Goal: Task Accomplishment & Management: Manage account settings

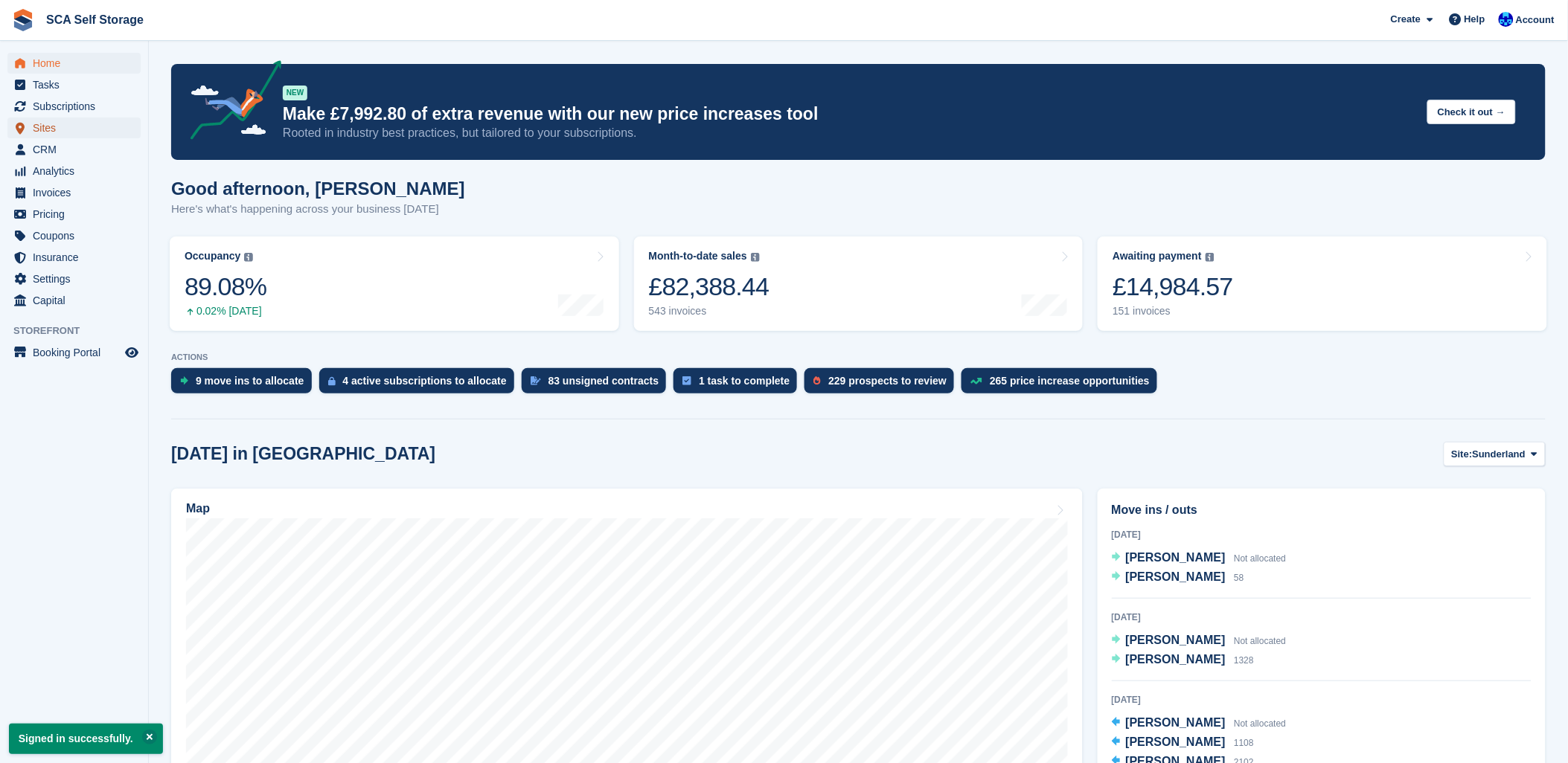
click at [40, 134] on span "Sites" at bounding box center [77, 128] width 89 height 21
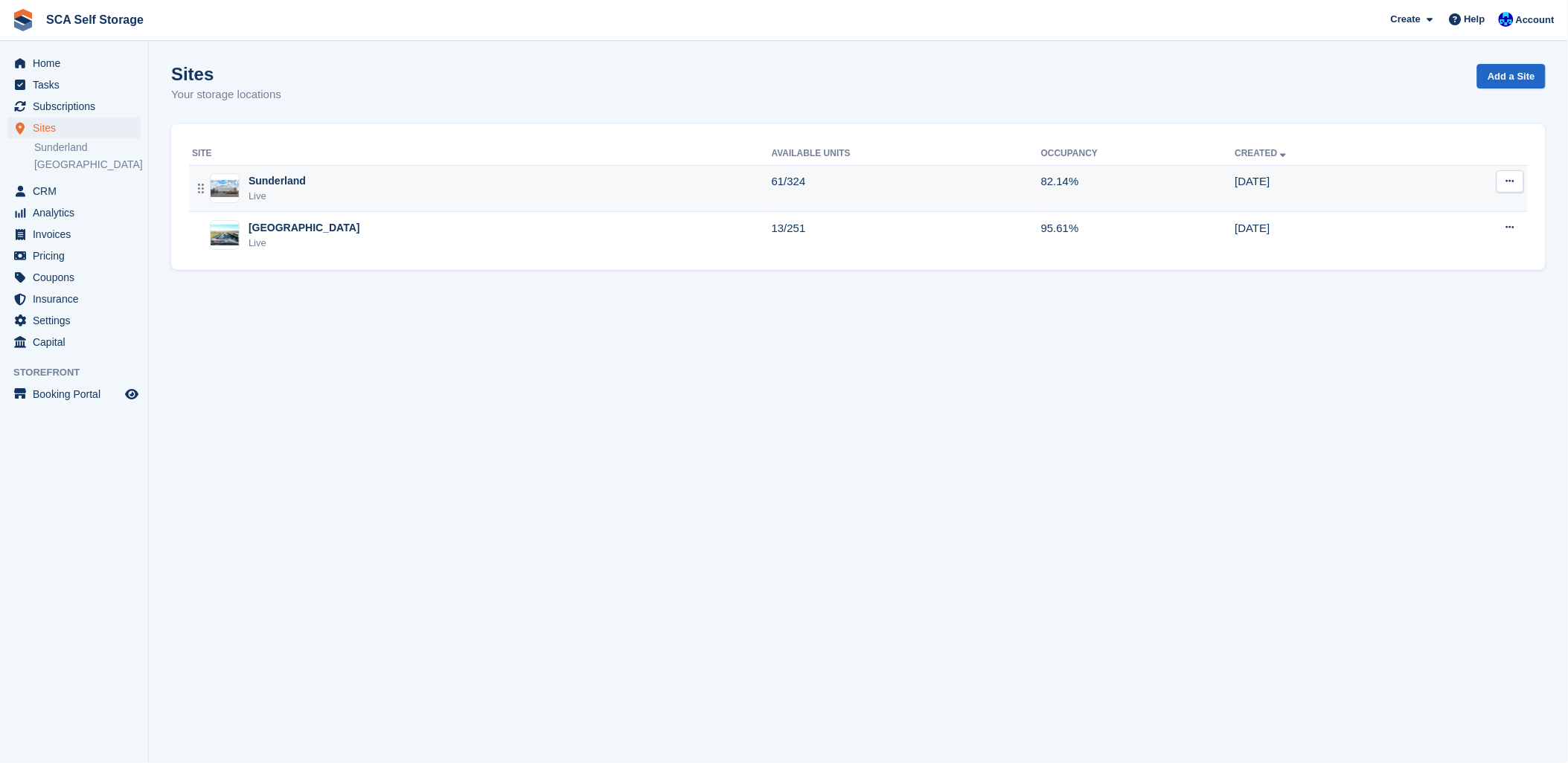
click at [264, 176] on div "Sunderland" at bounding box center [277, 181] width 58 height 15
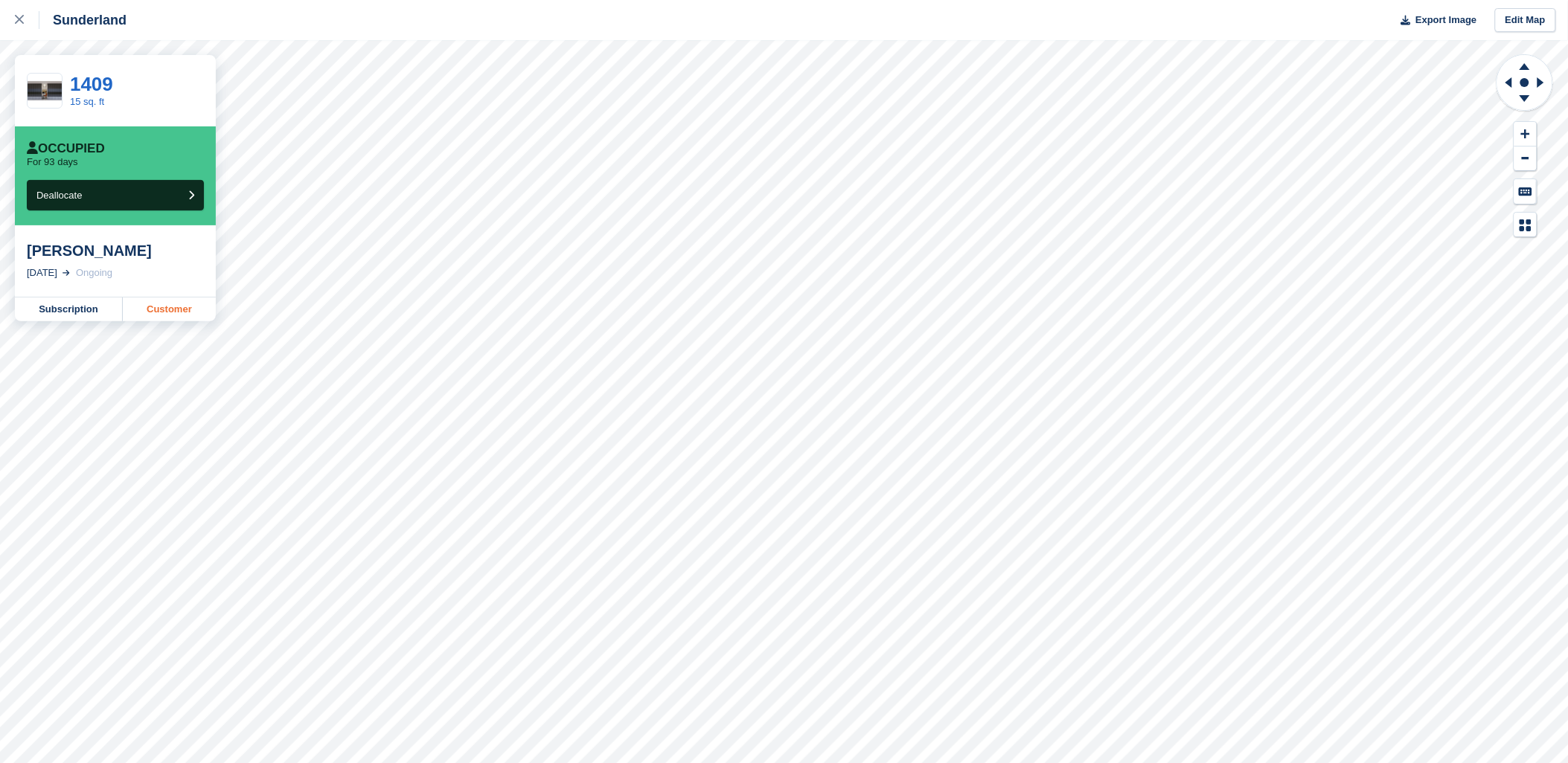
click at [190, 321] on link "Customer" at bounding box center [169, 310] width 93 height 24
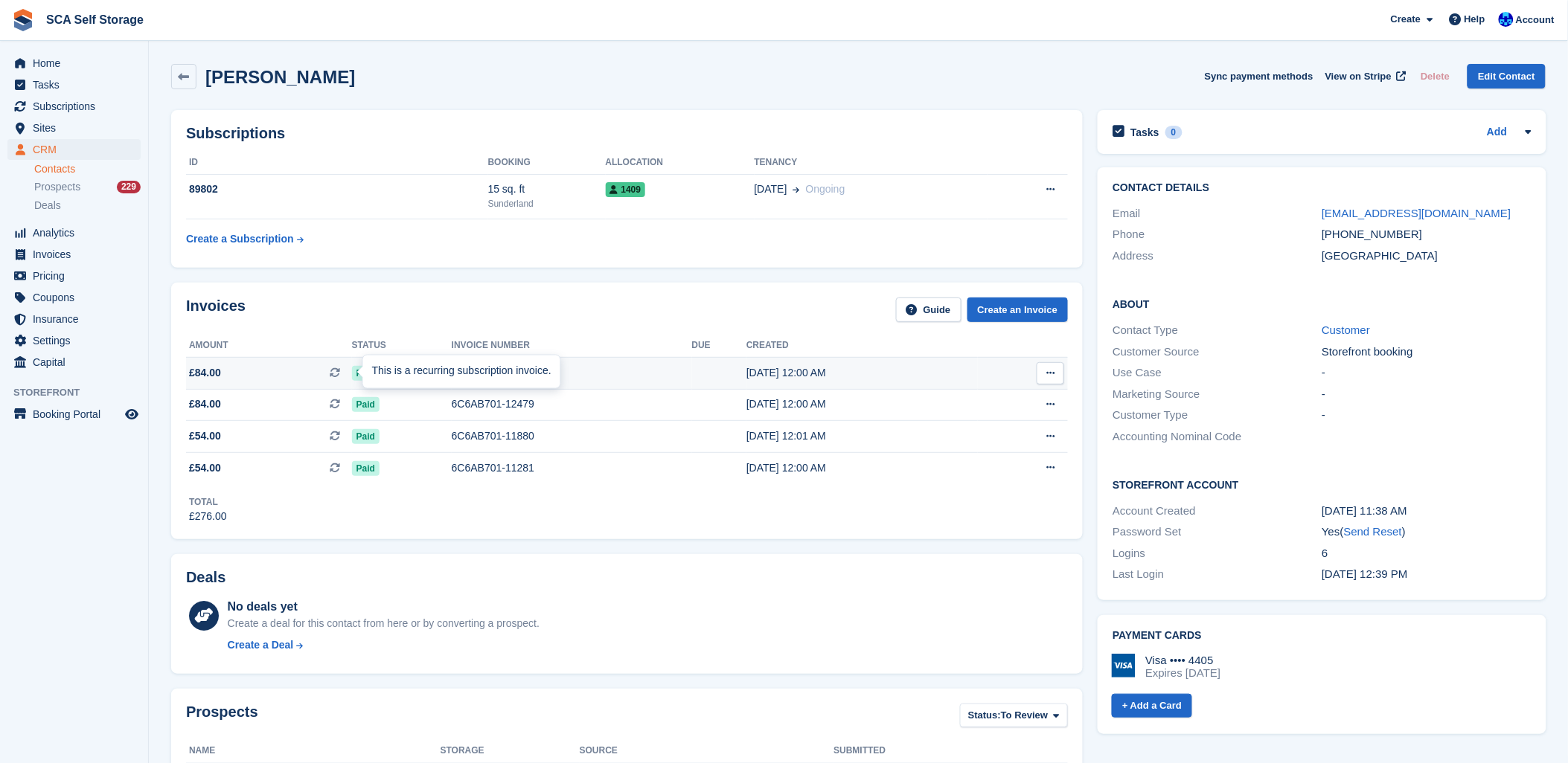
click at [472, 370] on div "This is a recurring subscription invoice." at bounding box center [462, 372] width 198 height 33
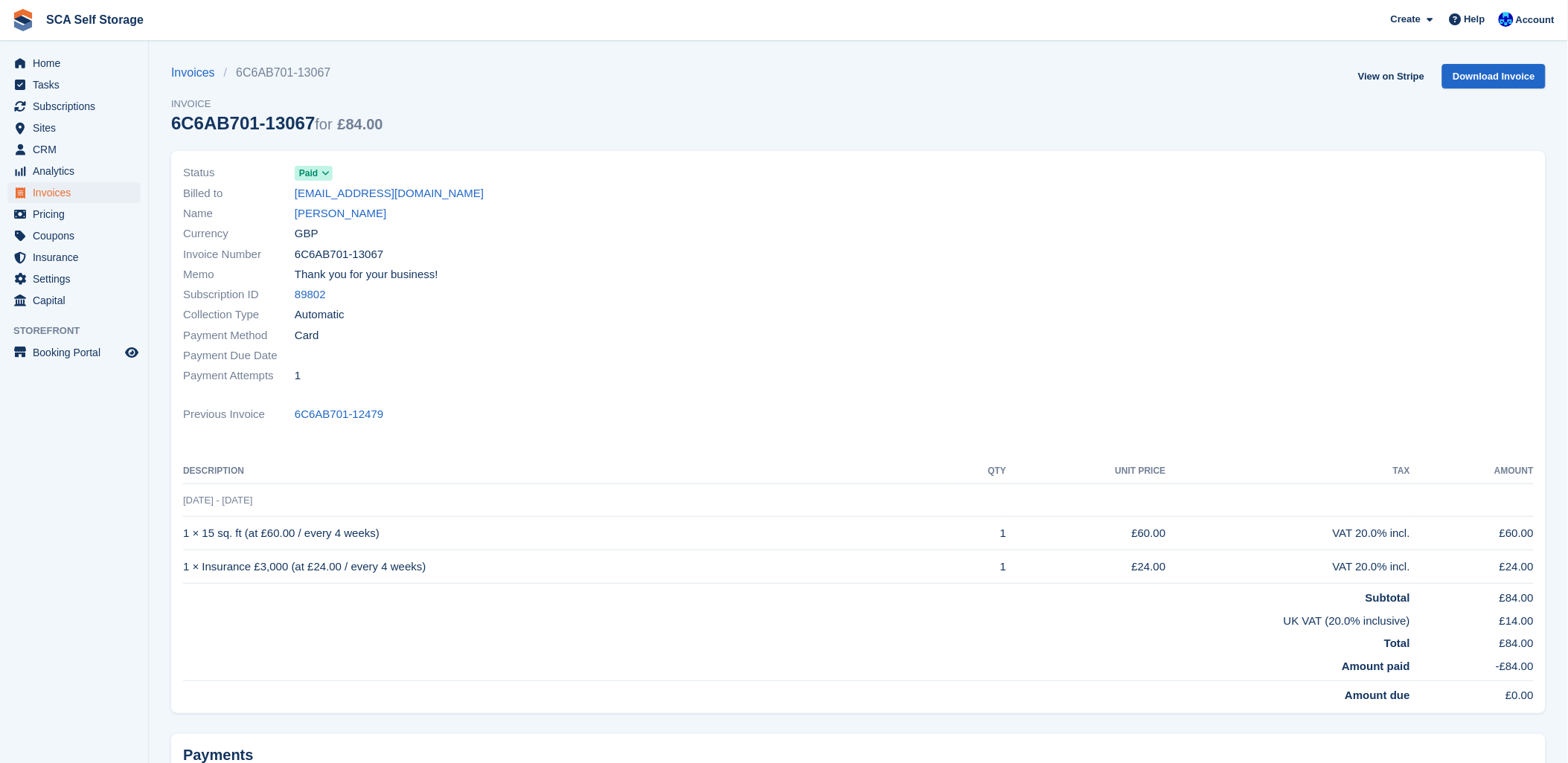
drag, startPoint x: 689, startPoint y: 306, endPoint x: 239, endPoint y: 455, distance: 474.0
click at [678, 306] on div "Collection Type Automatic" at bounding box center [516, 314] width 667 height 20
drag, startPoint x: 270, startPoint y: 507, endPoint x: 186, endPoint y: 507, distance: 84.0
click at [186, 507] on td "17 Sep - 15 Oct" at bounding box center [858, 500] width 1351 height 33
click at [757, 388] on div "Status Paid Billed to damonleelc@gmail.com Name Lee Damon Currency GBP Invoice …" at bounding box center [516, 274] width 684 height 241
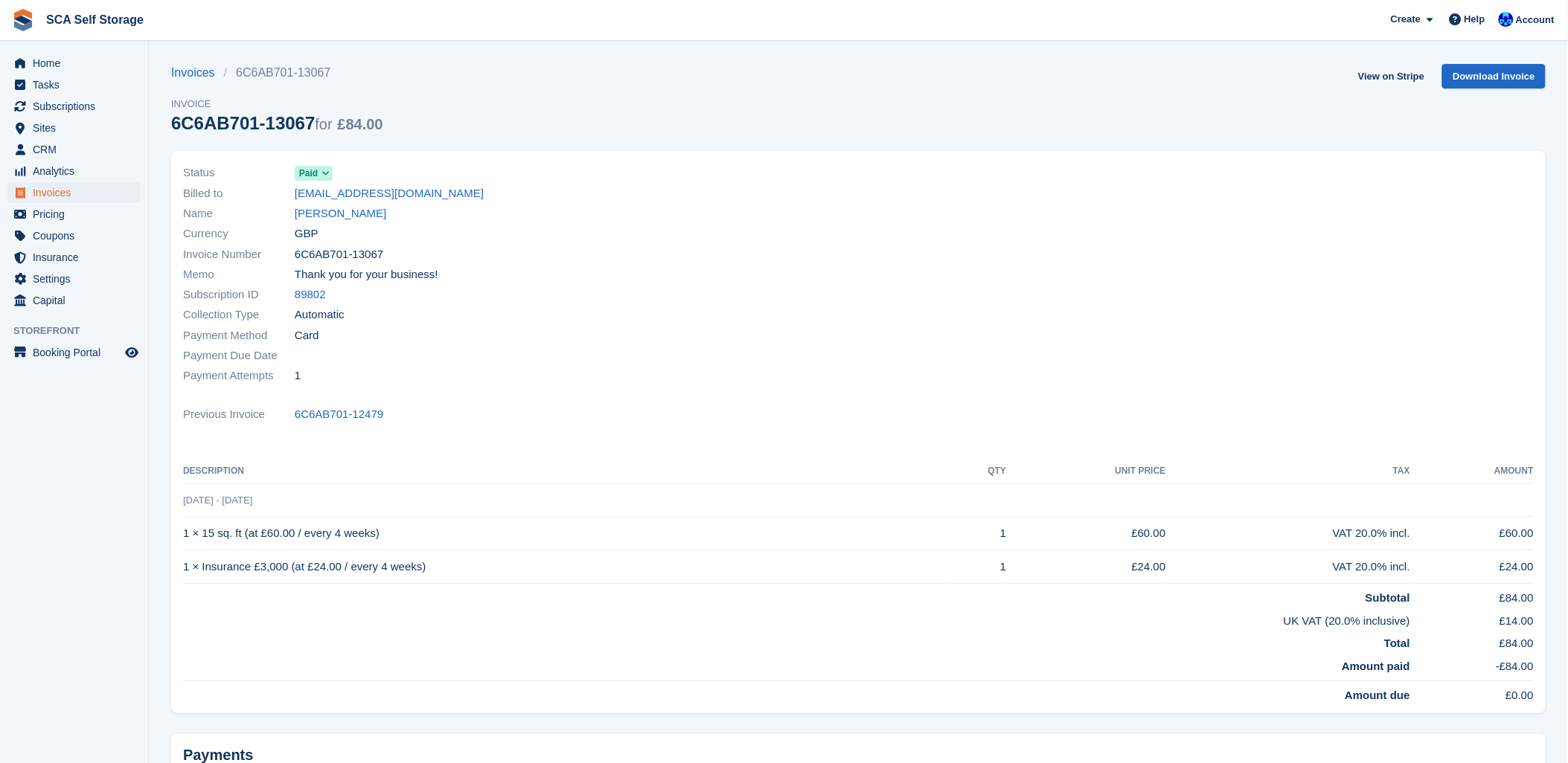
click at [808, 439] on div "Status Paid Billed to damonleelc@gmail.com Name Lee Damon Currency GBP Invoice …" at bounding box center [858, 432] width 1375 height 561
click at [861, 389] on div at bounding box center [1200, 274] width 684 height 241
click at [716, 393] on div "Status Paid Billed to damonleelc@gmail.com Name Lee Damon Currency GBP Invoice …" at bounding box center [516, 274] width 684 height 241
click at [336, 215] on link "Lee Damon" at bounding box center [340, 214] width 92 height 17
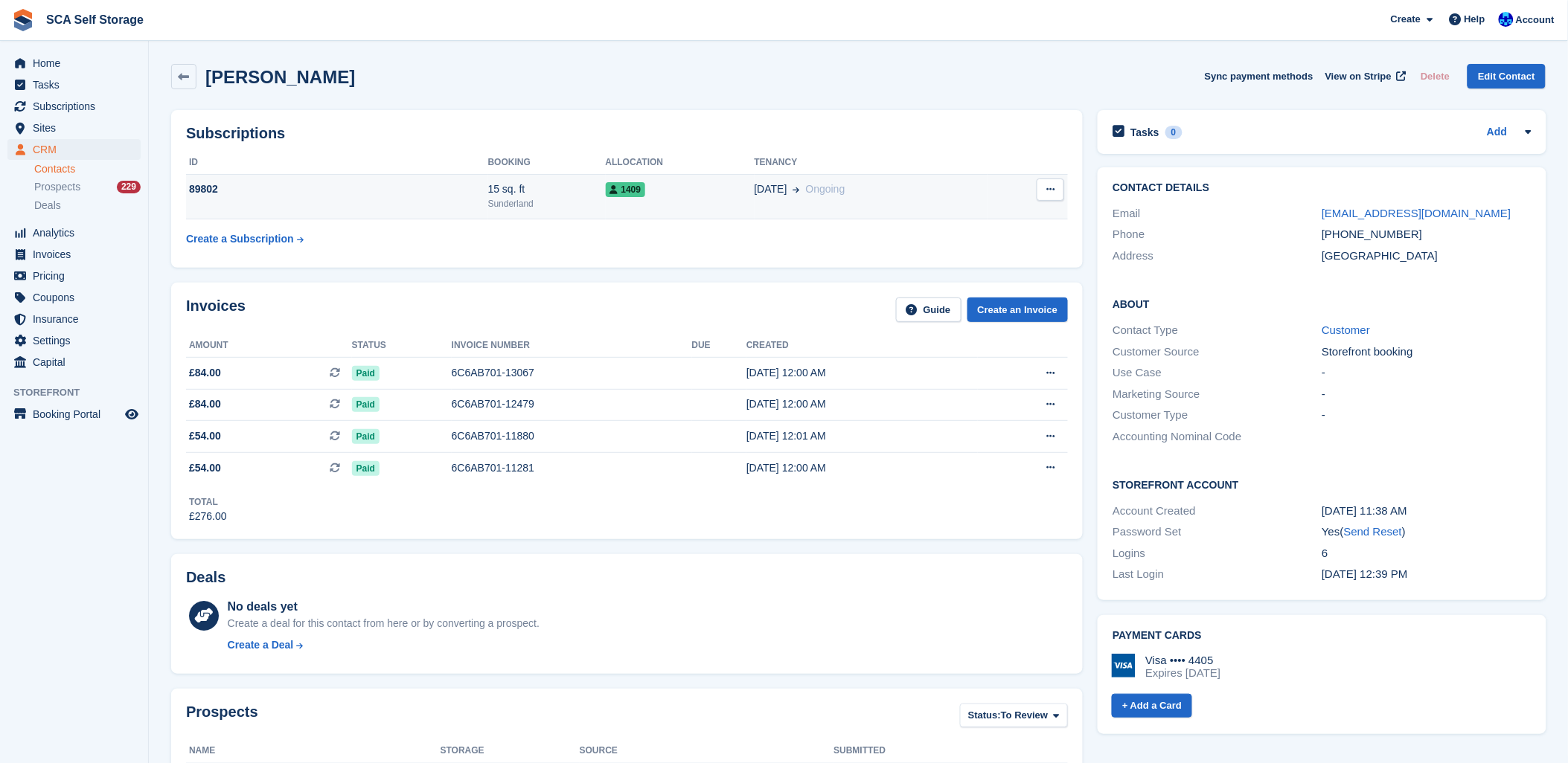
click at [606, 215] on td "1409" at bounding box center [680, 197] width 149 height 45
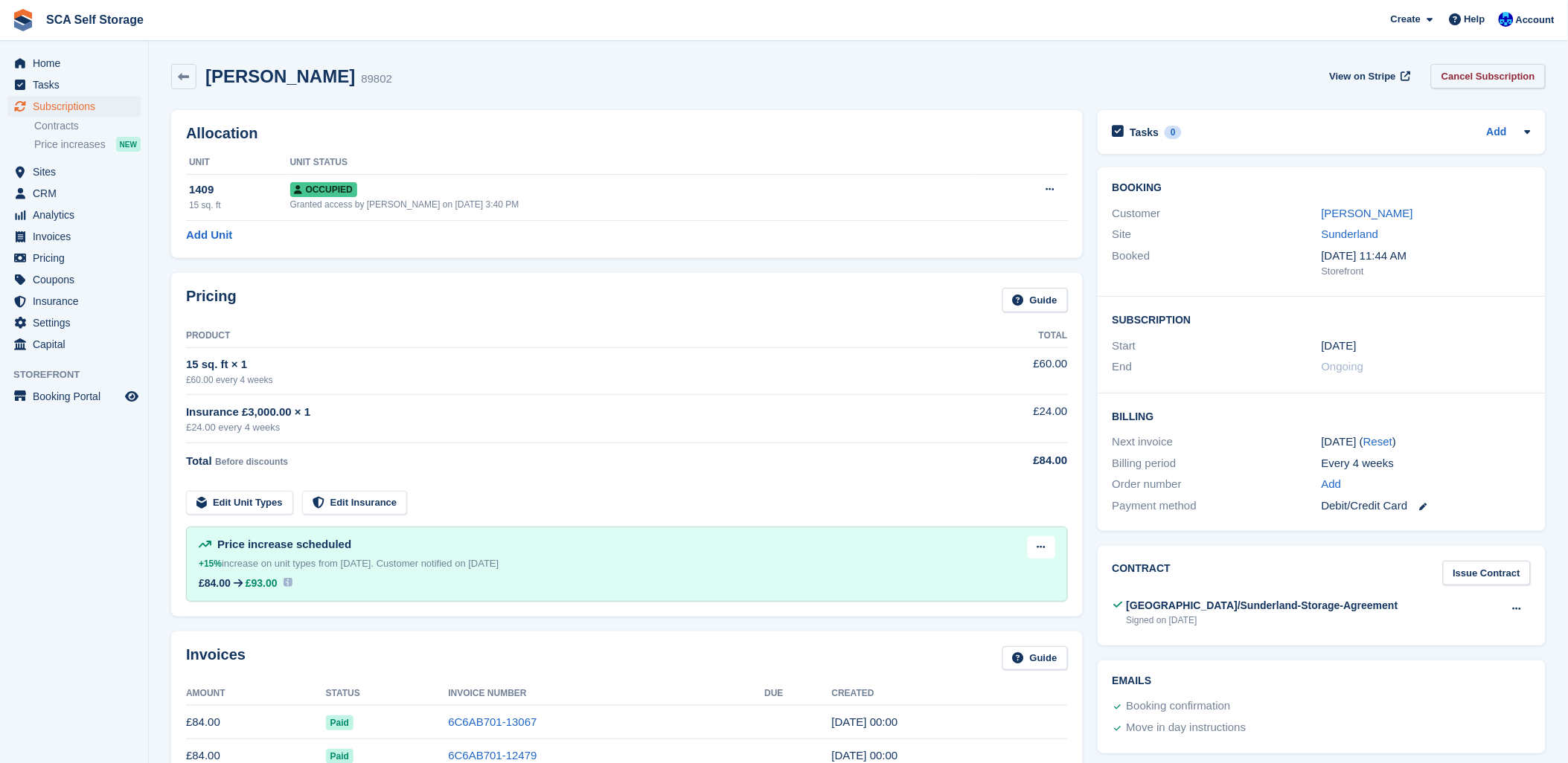
click at [1484, 65] on link "Cancel Subscription" at bounding box center [1488, 76] width 114 height 25
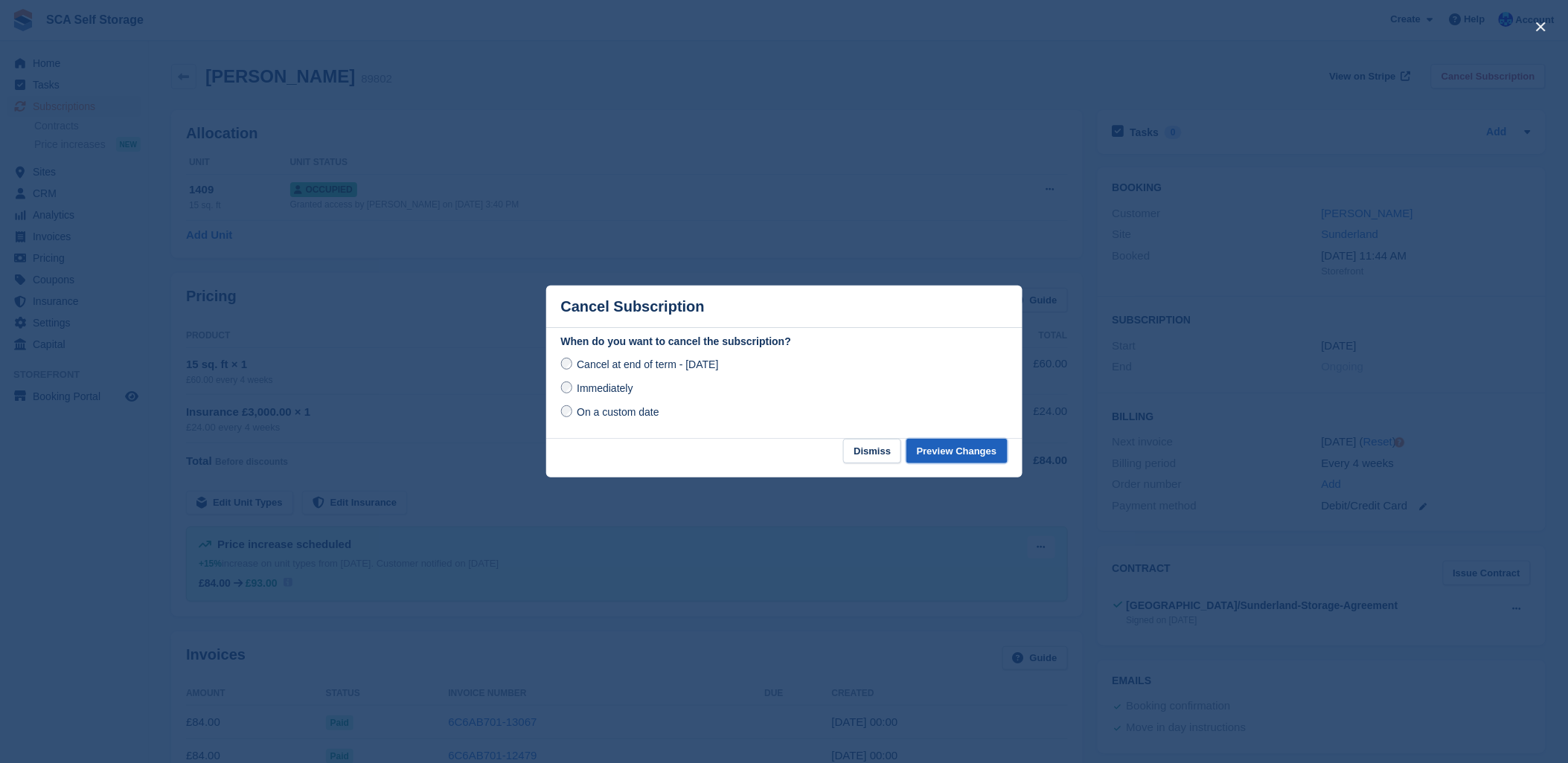
click at [936, 455] on button "Preview Changes" at bounding box center [957, 451] width 101 height 25
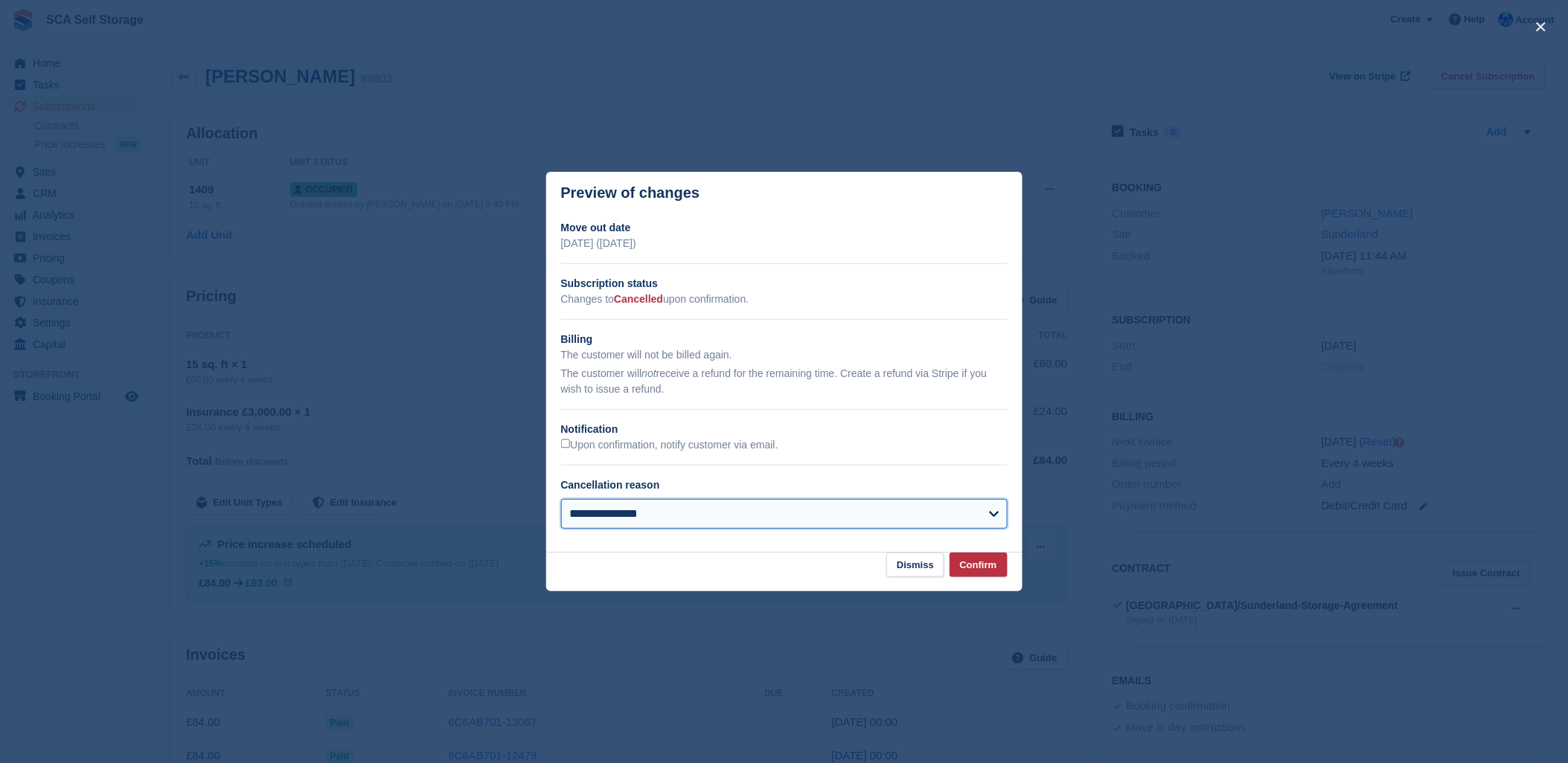
click at [618, 505] on select "**********" at bounding box center [785, 514] width 447 height 30
select select "**********"
click at [562, 500] on select "**********" at bounding box center [785, 514] width 447 height 30
click at [975, 567] on button "Confirm" at bounding box center [979, 565] width 58 height 25
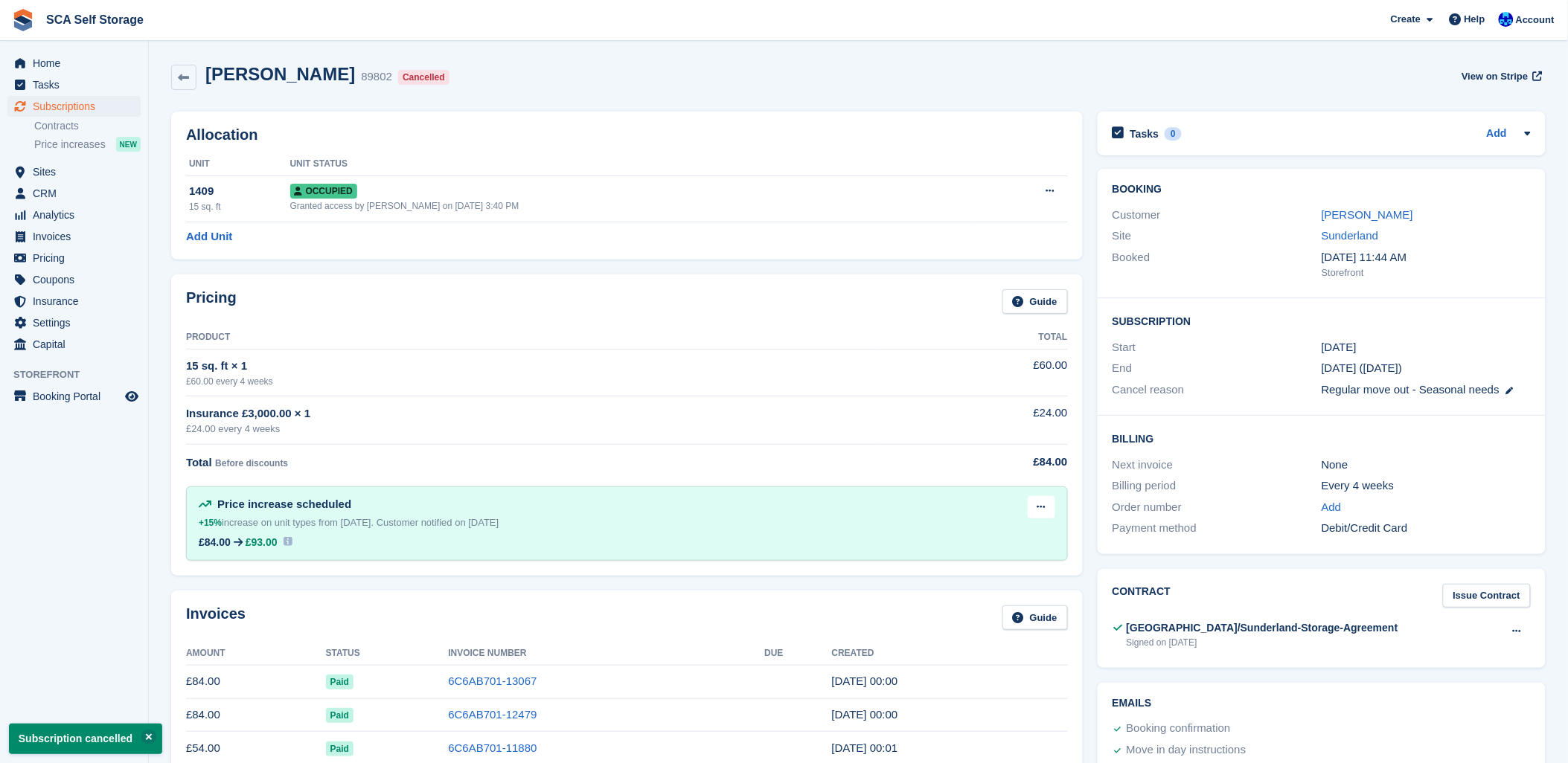
click at [556, 145] on div "Allocation Unit Unit Status 1409 15 sq. ft Occupied Granted access by Kelly Nee…" at bounding box center [627, 185] width 912 height 148
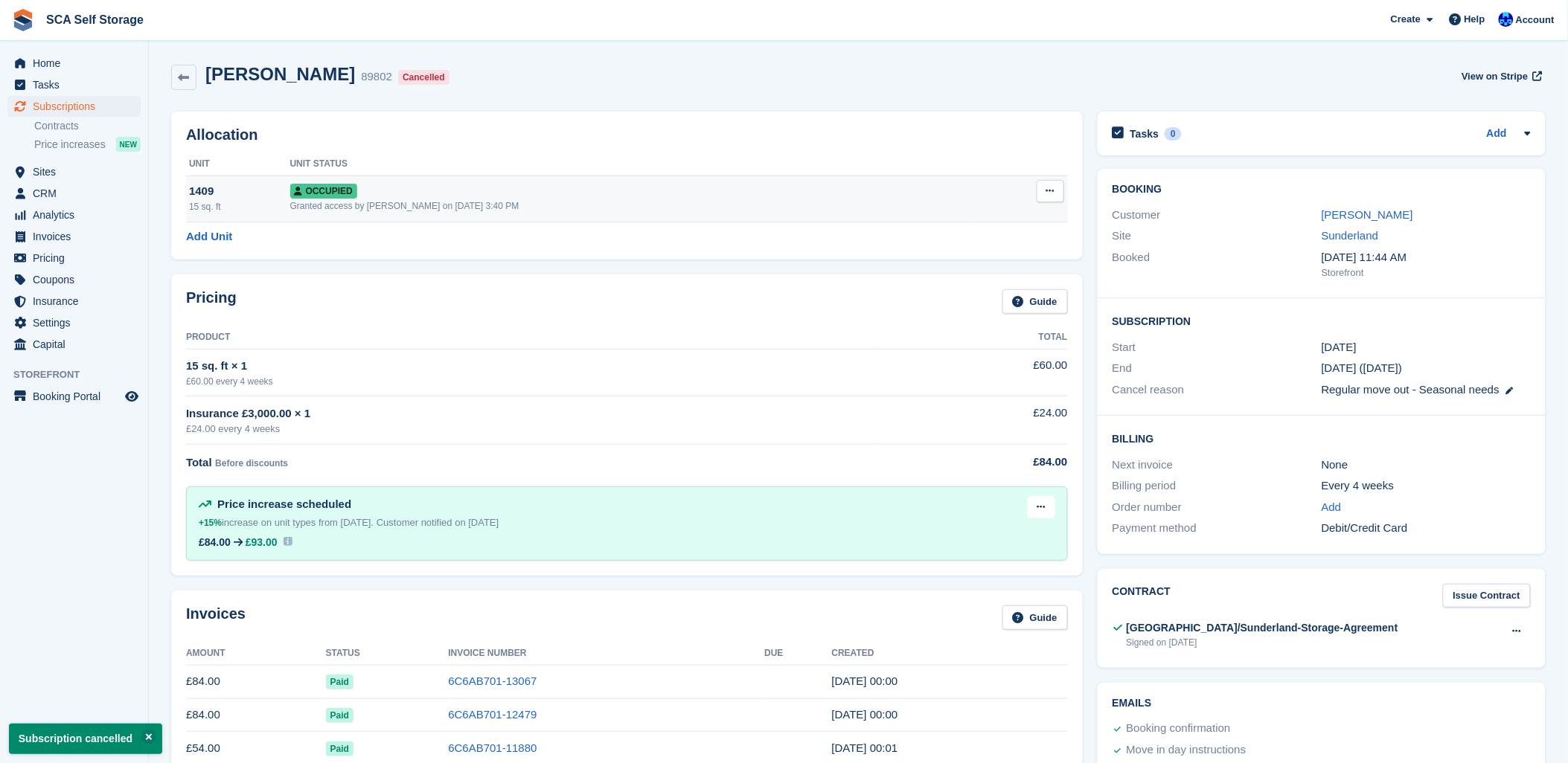
click at [1037, 198] on button at bounding box center [1051, 191] width 27 height 22
click at [943, 272] on p "Deallocate" at bounding box center [993, 271] width 130 height 20
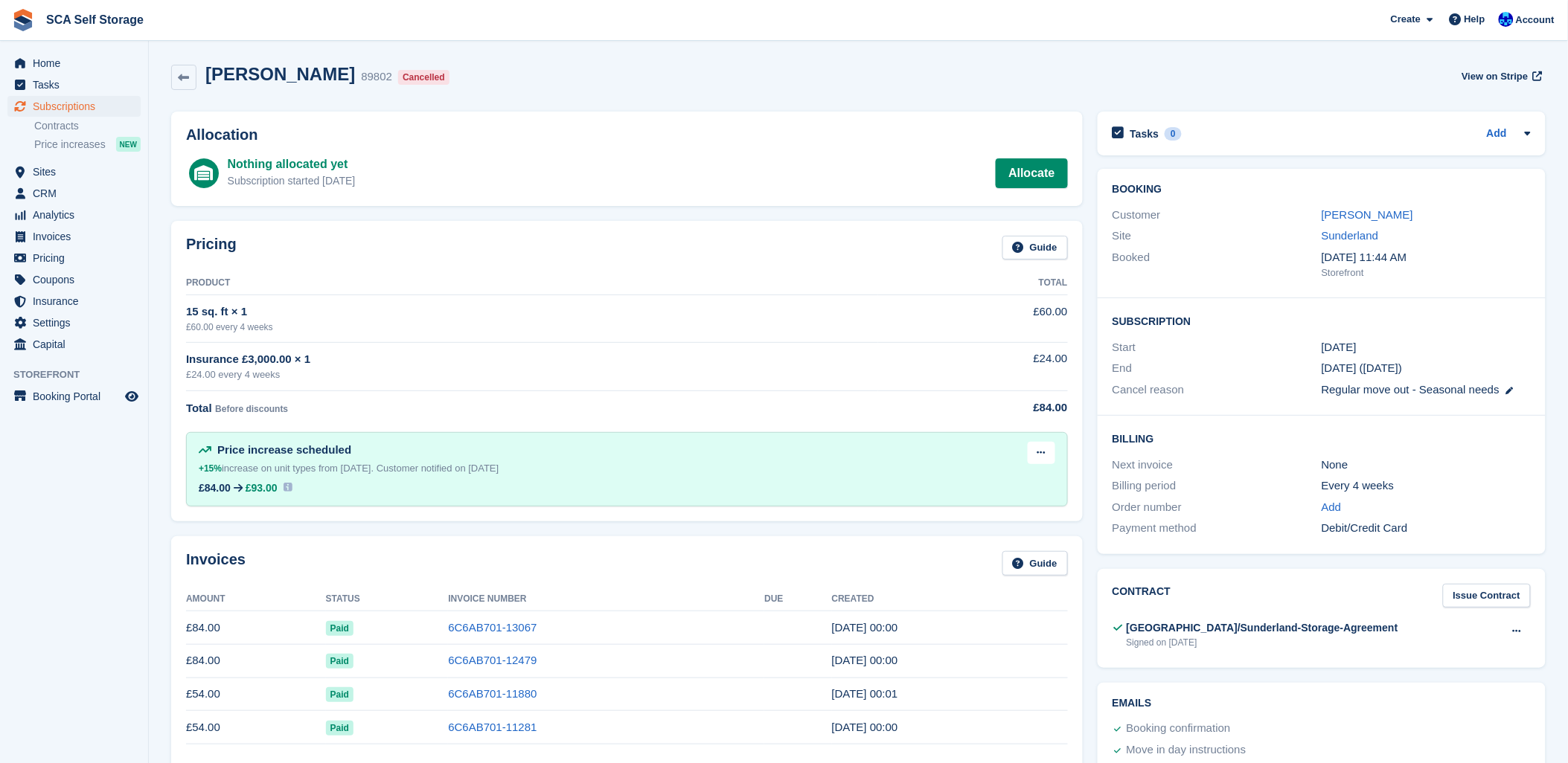
click at [921, 550] on div "Invoices Guide Amount Status Invoice Number Due Created £84.00 Paid 6C6AB701-13…" at bounding box center [627, 672] width 912 height 271
click at [561, 60] on div "Lee Damon 89802 Cancelled View on Stripe" at bounding box center [859, 80] width 1389 height 47
click at [568, 97] on div "Lee Damon 89802 Cancelled View on Stripe" at bounding box center [859, 80] width 1389 height 47
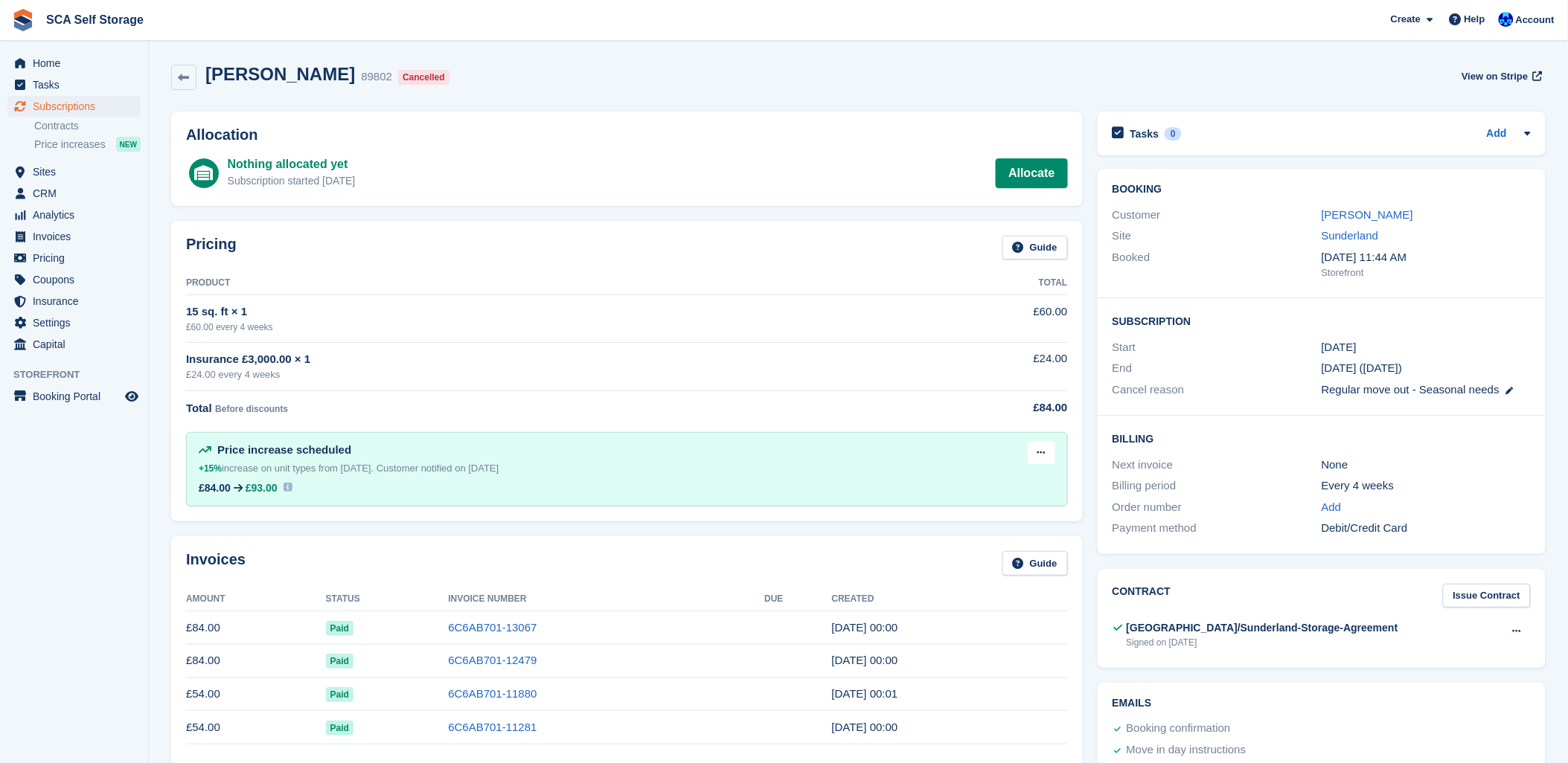
click at [641, 97] on div "Lee Damon 89802 Cancelled View on Stripe" at bounding box center [859, 80] width 1389 height 47
click at [622, 86] on div "Lee Damon 89802 Cancelled View on Stripe" at bounding box center [858, 77] width 1375 height 27
drag, startPoint x: 1535, startPoint y: 18, endPoint x: 1535, endPoint y: 27, distance: 9.0
click at [1535, 18] on span "Account" at bounding box center [1535, 20] width 39 height 15
click at [1426, 143] on div "Logout" at bounding box center [1418, 148] width 35 height 15
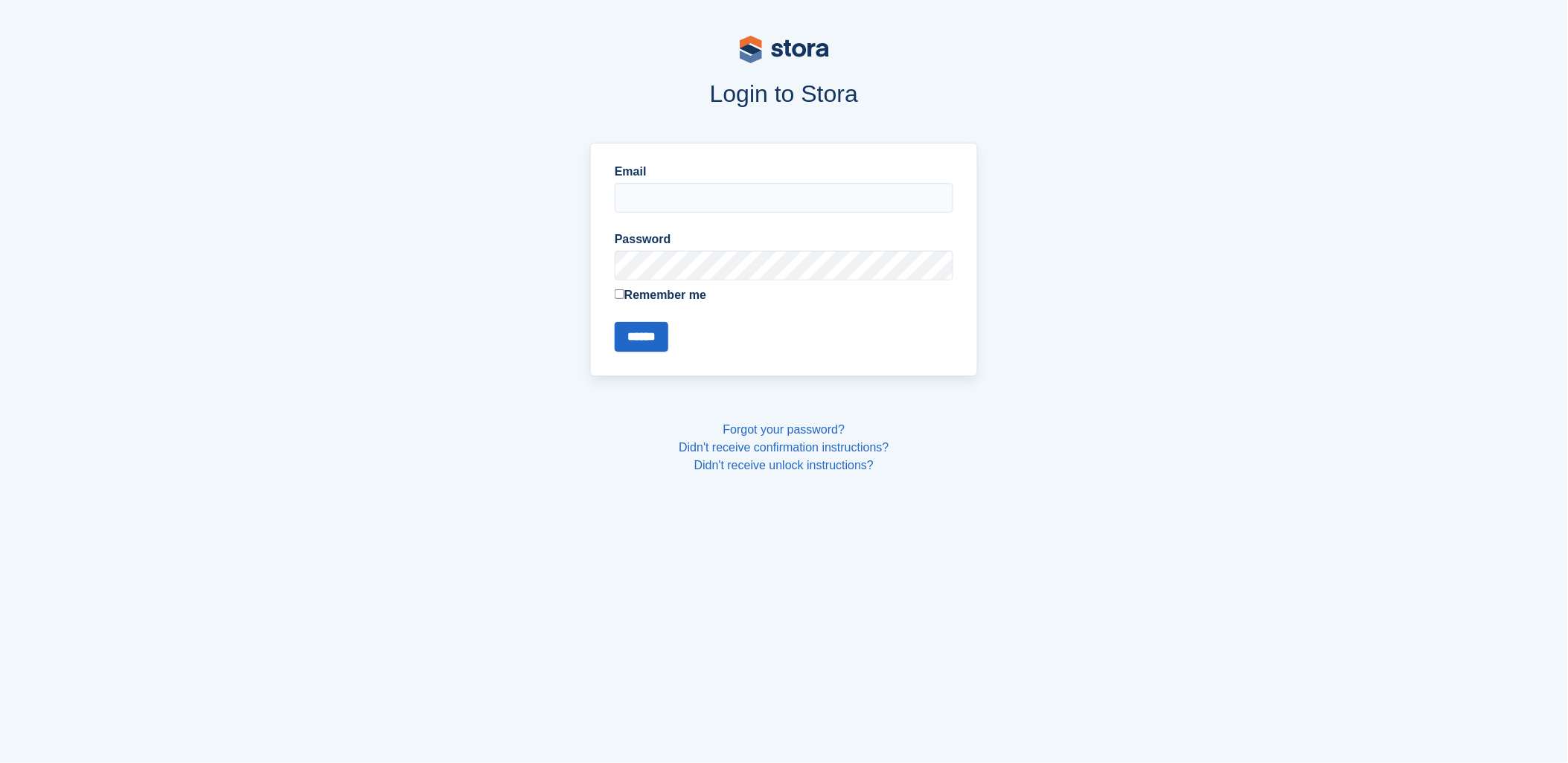
type input "**********"
click at [646, 344] on input "******" at bounding box center [641, 336] width 53 height 30
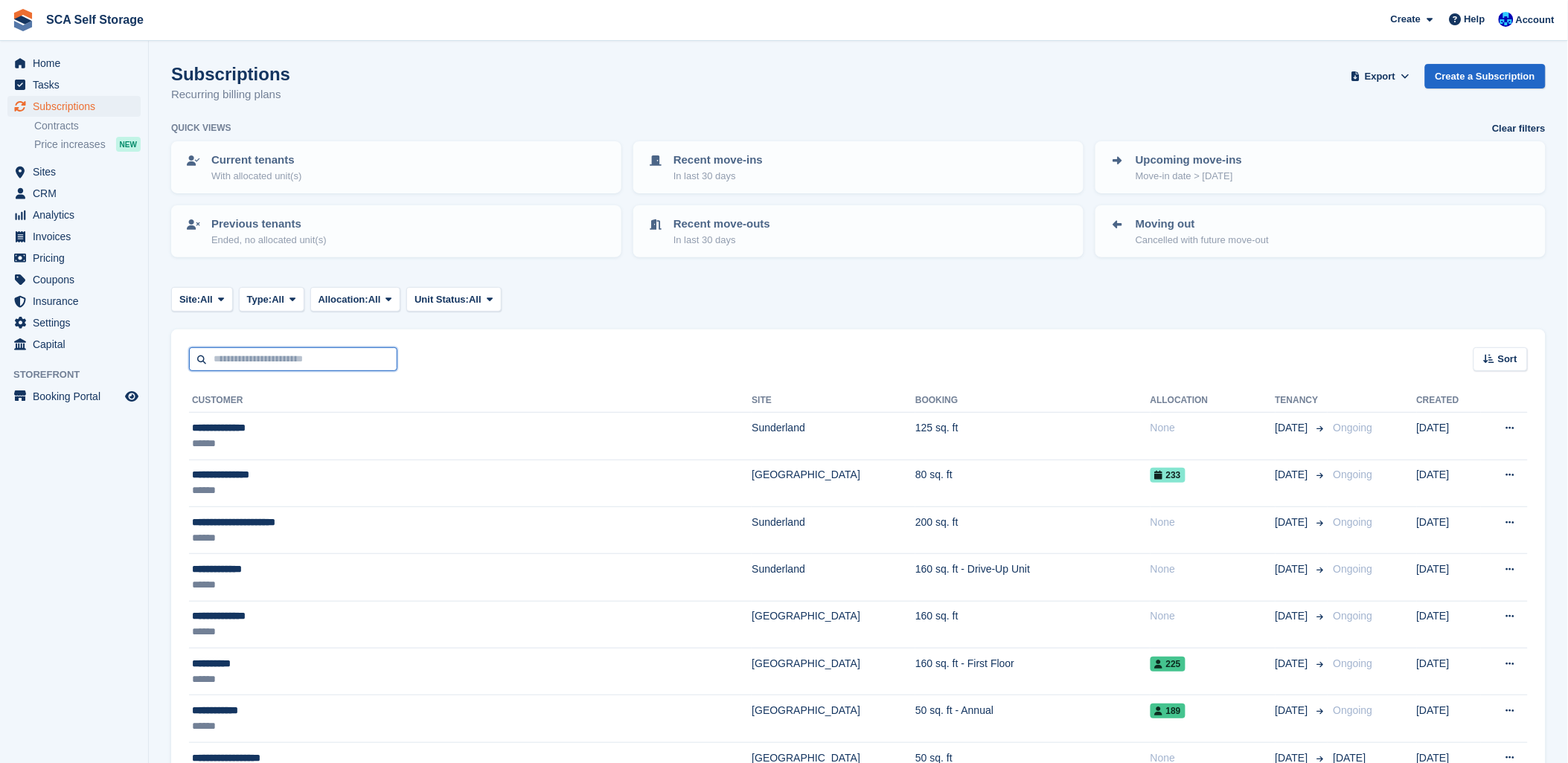
click at [254, 360] on input "text" at bounding box center [293, 360] width 209 height 25
type input "***"
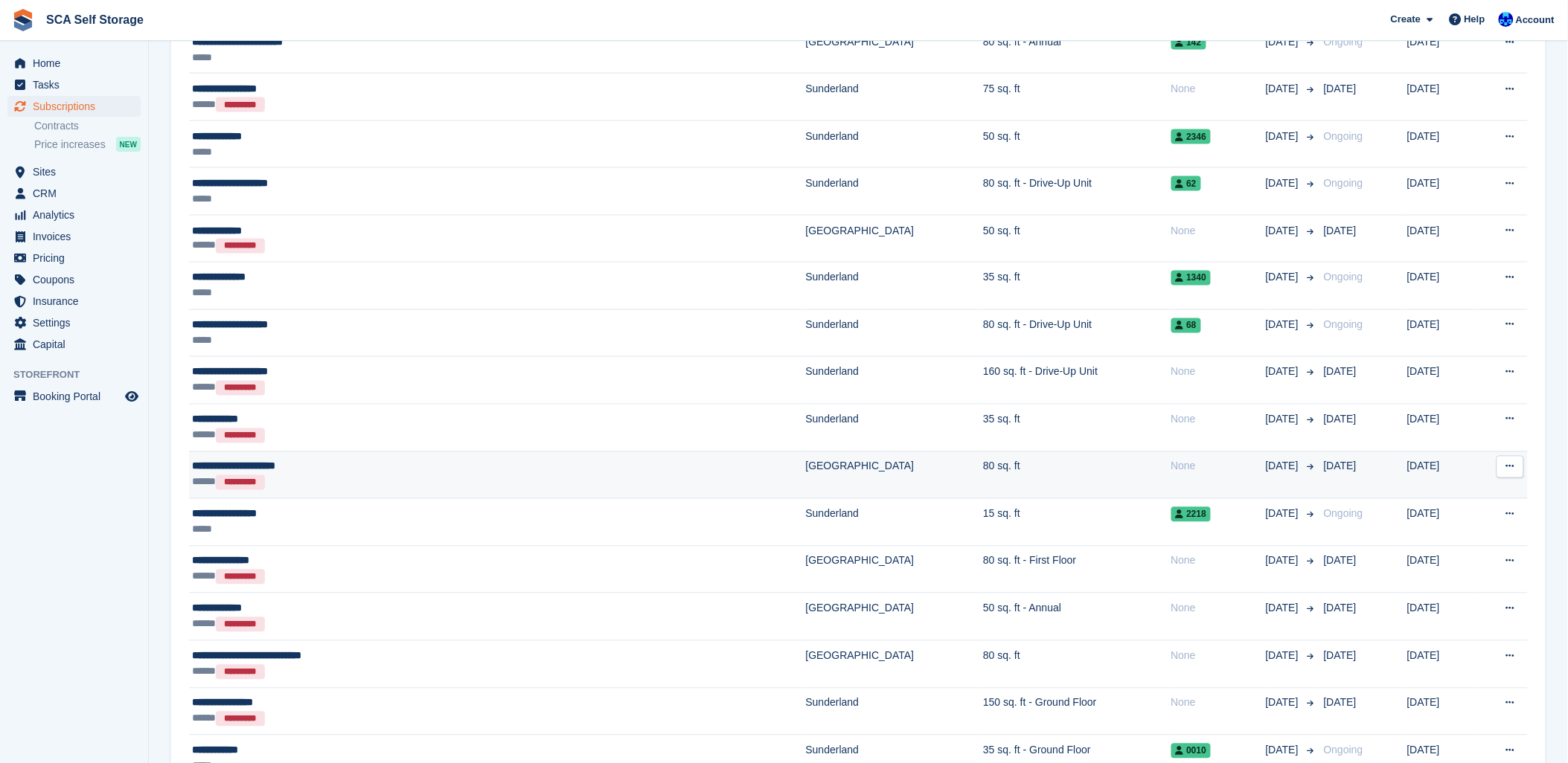
scroll to position [909, 0]
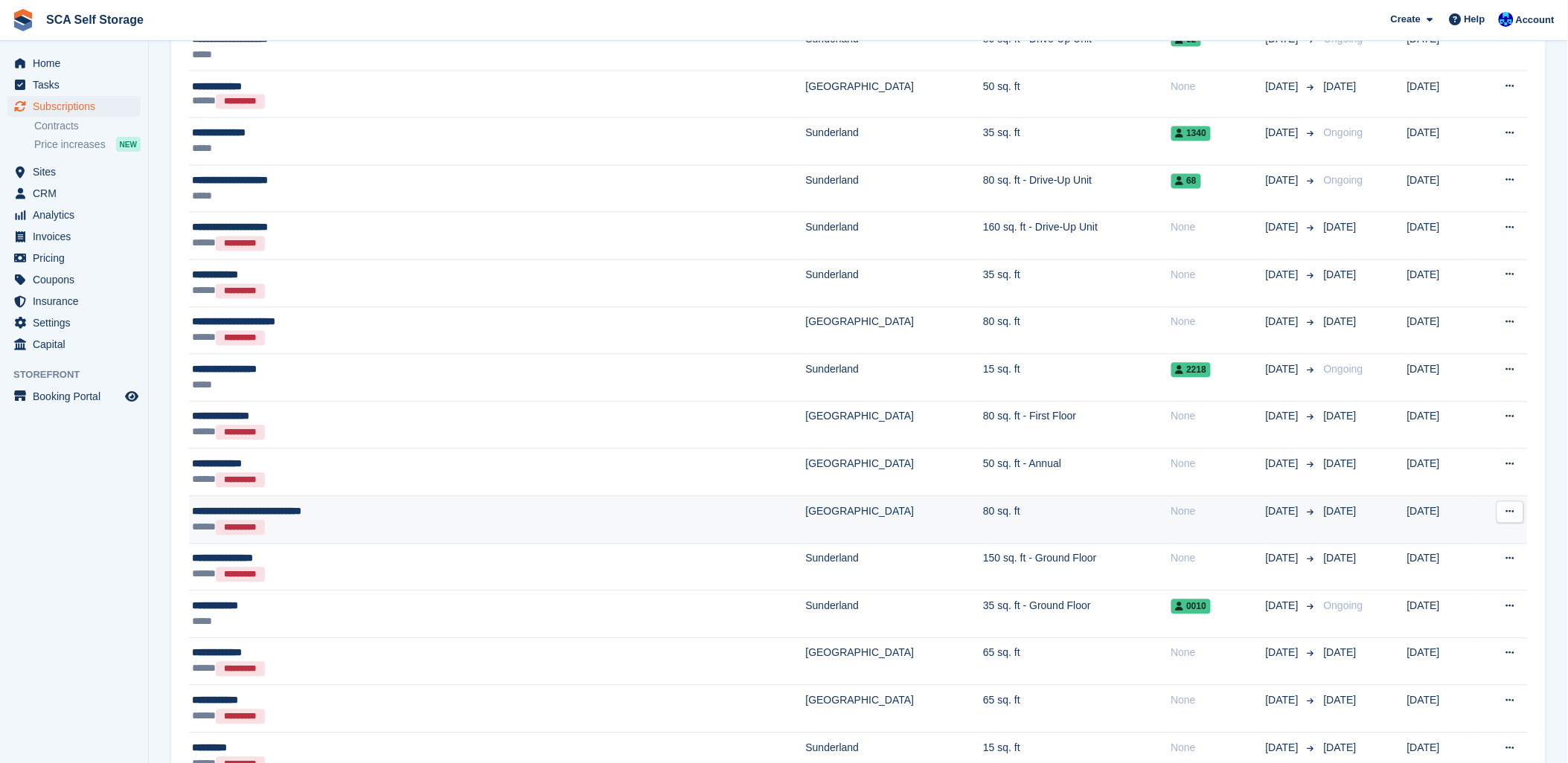
click at [357, 526] on div "***** *********" at bounding box center [379, 528] width 374 height 15
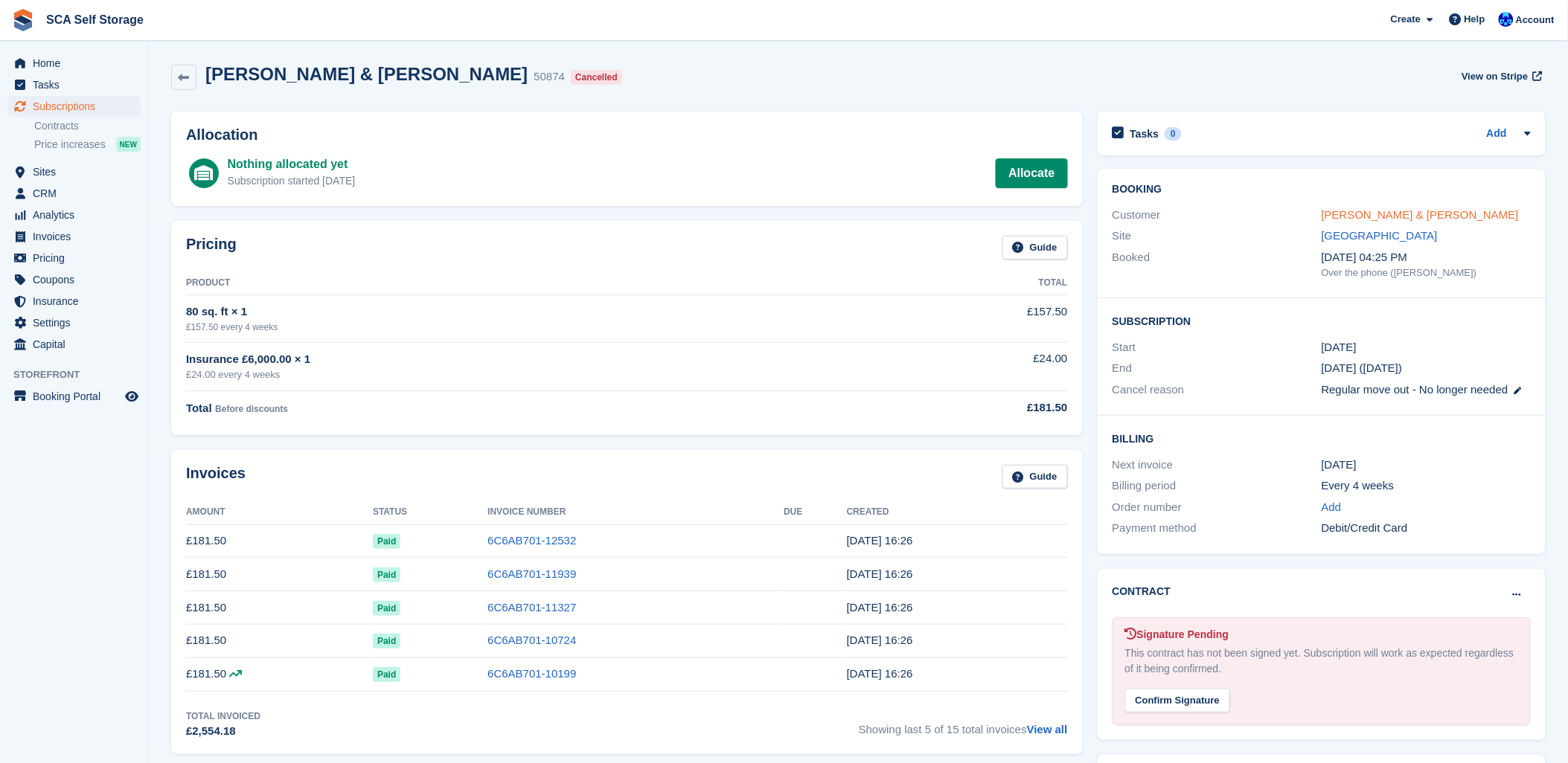
click at [1342, 215] on link "Ashton Harris & Finlay Nelson" at bounding box center [1421, 215] width 198 height 13
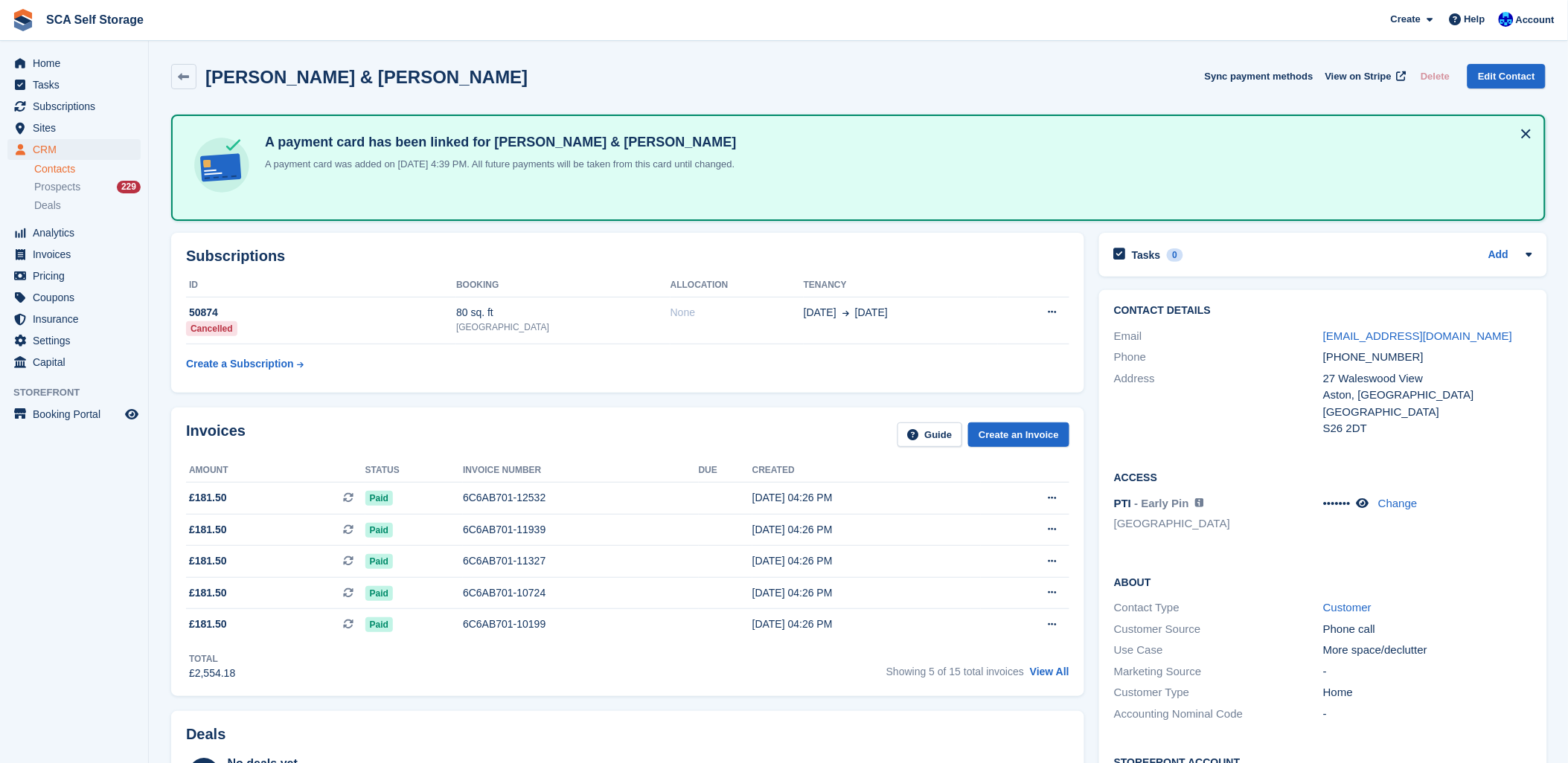
click at [429, 400] on div "Invoices Guide Create an Invoice Amount Status Invoice number Due Created £181.…" at bounding box center [628, 552] width 928 height 304
click at [340, 242] on div "Subscriptions ID Booking Allocation Tenancy 50874 Cancelled 80 sq. ft Sheffield…" at bounding box center [628, 312] width 914 height 160
click at [43, 124] on span "Sites" at bounding box center [77, 128] width 89 height 21
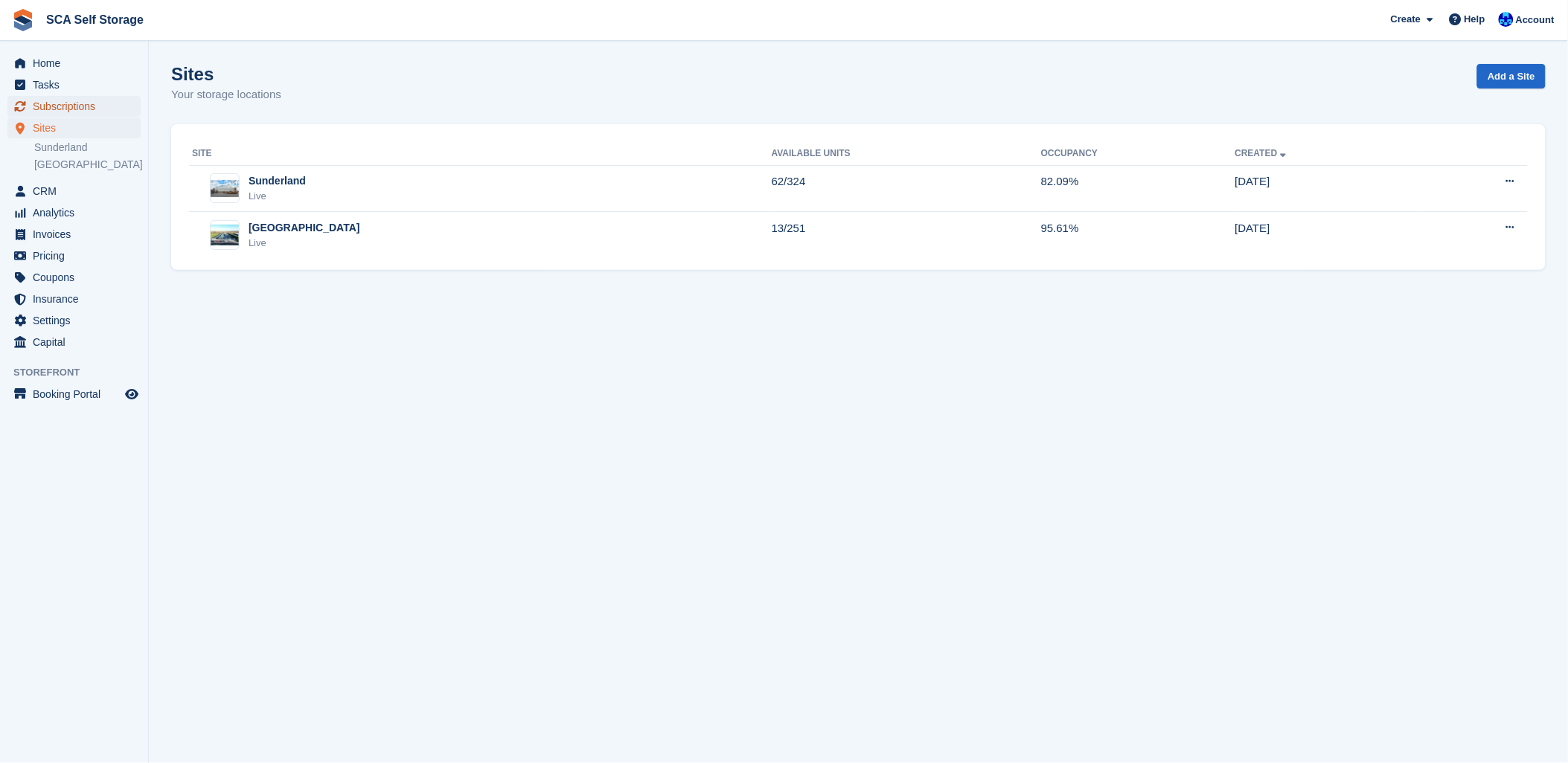
click at [47, 100] on span "Subscriptions" at bounding box center [77, 106] width 89 height 21
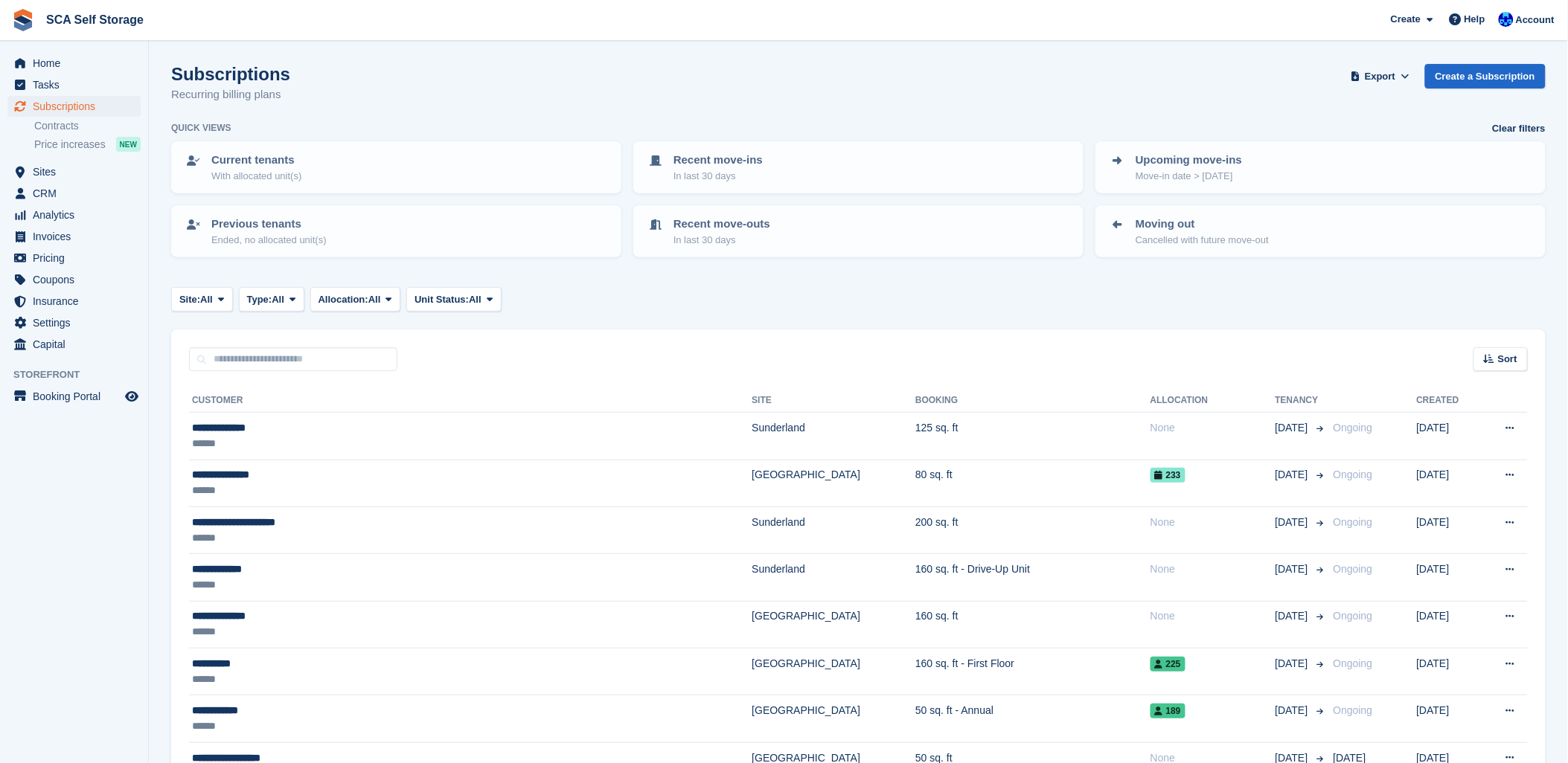
click at [578, 116] on div "Subscriptions Recurring billing plans Export Export Subscriptions Export a CSV …" at bounding box center [858, 93] width 1375 height 58
drag, startPoint x: 720, startPoint y: 301, endPoint x: 732, endPoint y: 310, distance: 15.0
click at [64, 113] on span "Subscriptions" at bounding box center [77, 106] width 89 height 21
click at [495, 98] on div "Subscriptions Recurring billing plans Export Export Subscriptions Export a CSV …" at bounding box center [858, 93] width 1375 height 58
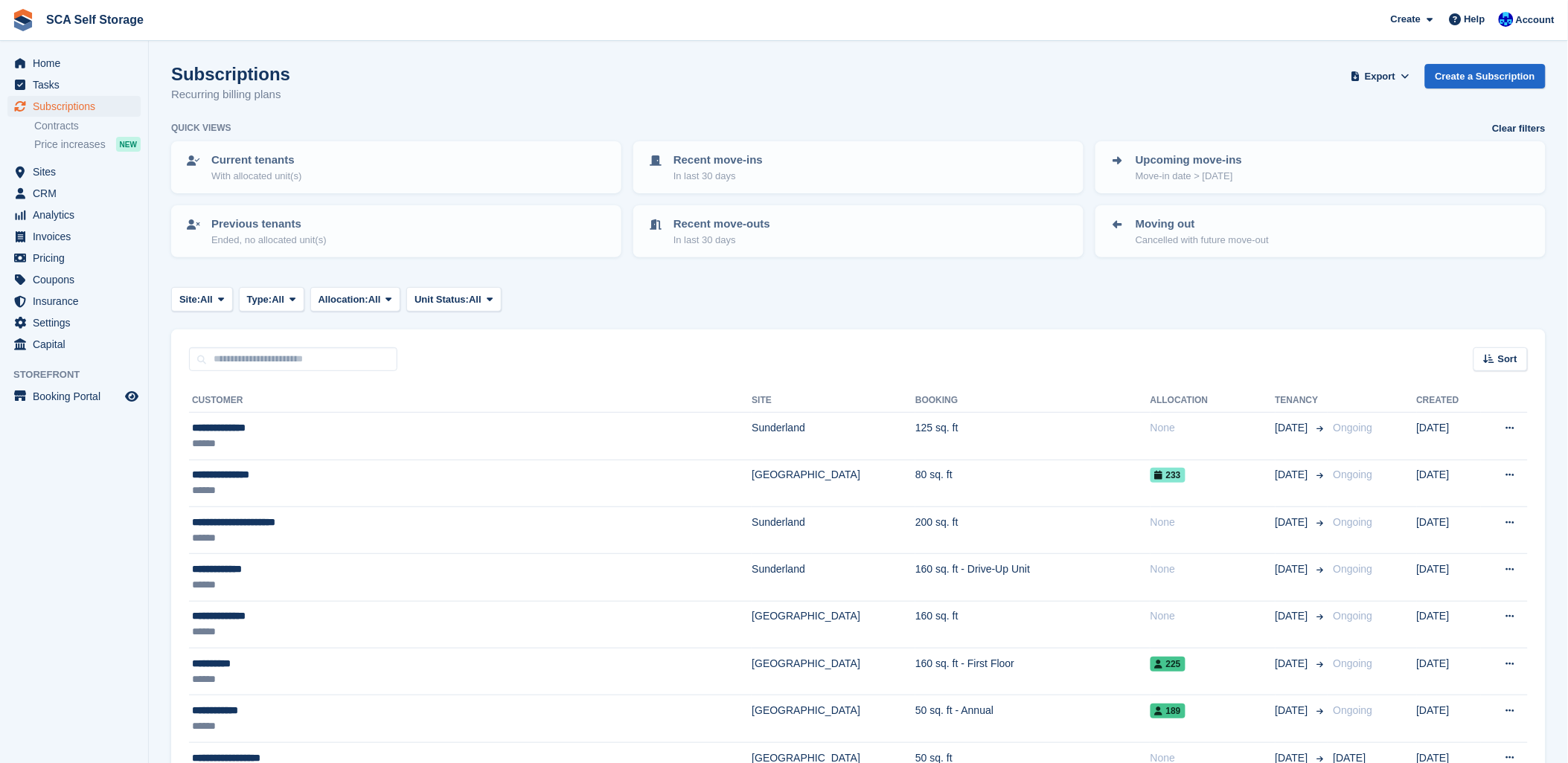
click at [701, 98] on div "Subscriptions Recurring billing plans Export Export Subscriptions Export a CSV …" at bounding box center [858, 93] width 1375 height 58
drag, startPoint x: 473, startPoint y: 117, endPoint x: 120, endPoint y: 114, distance: 353.0
click at [459, 116] on div "Subscriptions Recurring billing plans Export Export Subscriptions Export a CSV …" at bounding box center [858, 93] width 1375 height 58
click at [33, 114] on span "Subscriptions" at bounding box center [77, 106] width 89 height 21
click at [43, 103] on span "Subscriptions" at bounding box center [77, 106] width 89 height 21
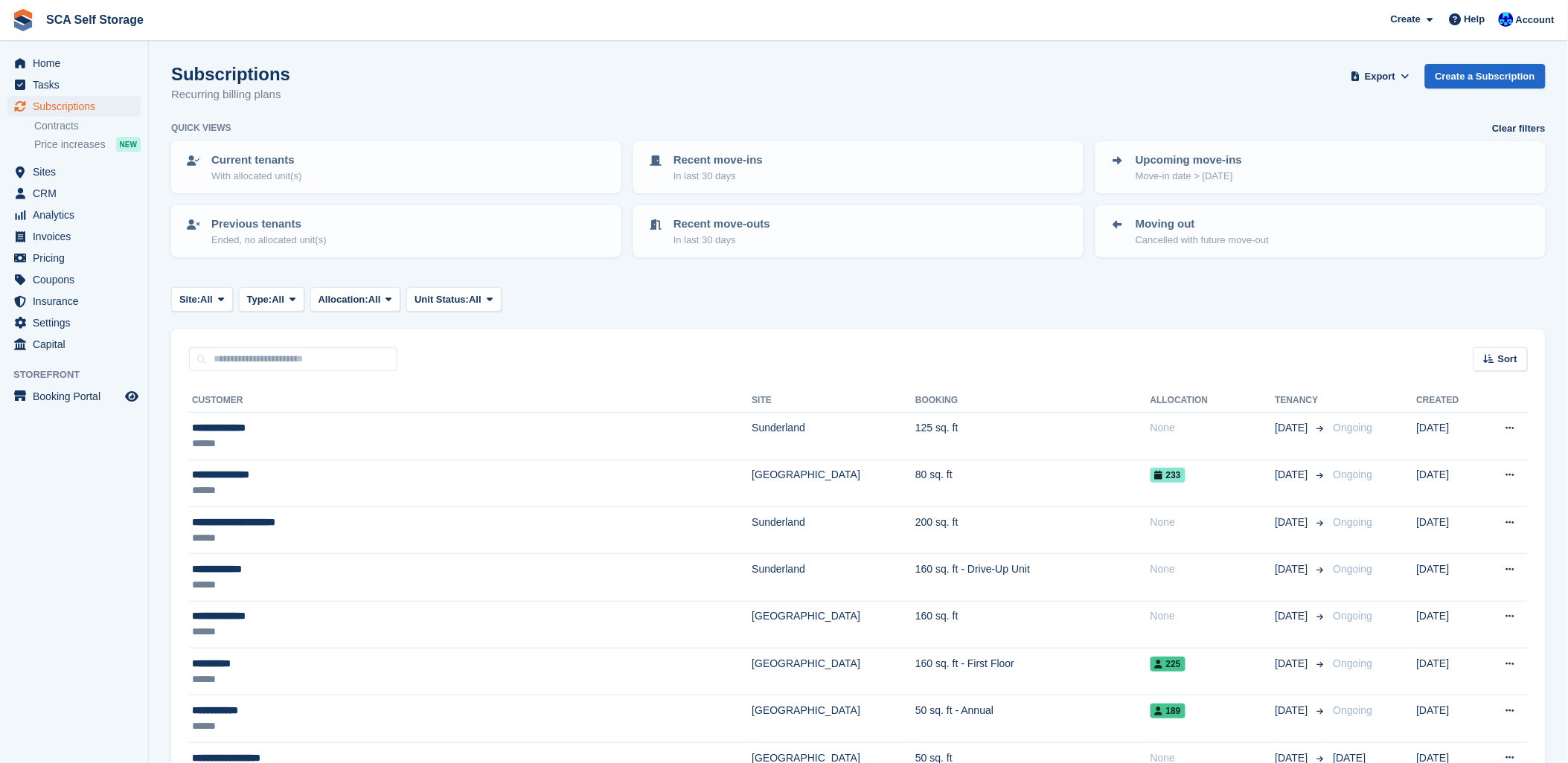
drag, startPoint x: 843, startPoint y: 288, endPoint x: 920, endPoint y: 286, distance: 77.0
click at [847, 288] on div "Site: All All Sunderland Sheffield Type: All All Upcoming Previous Active Endin…" at bounding box center [858, 300] width 1375 height 25
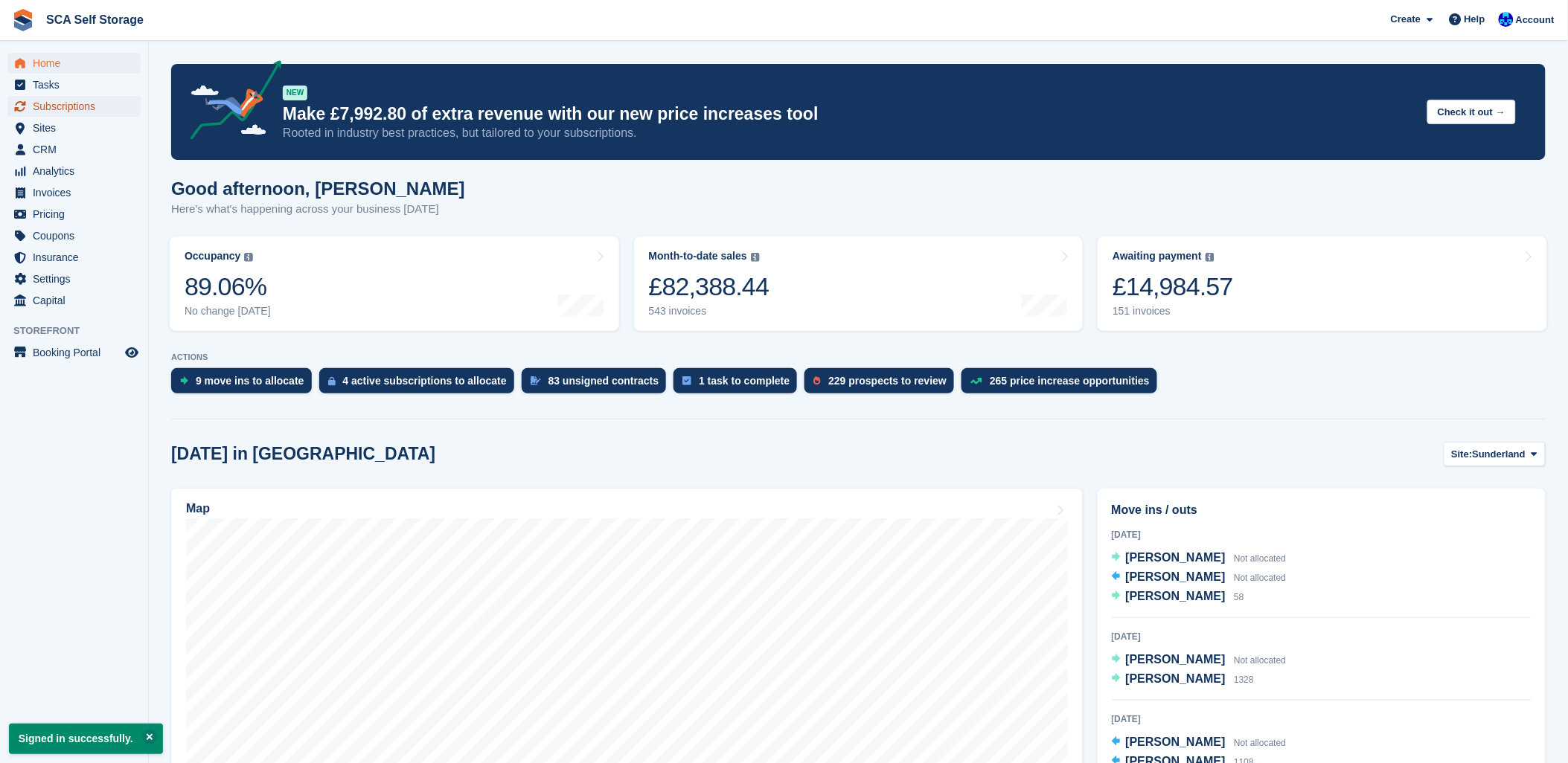
click at [75, 102] on span "Subscriptions" at bounding box center [77, 106] width 89 height 21
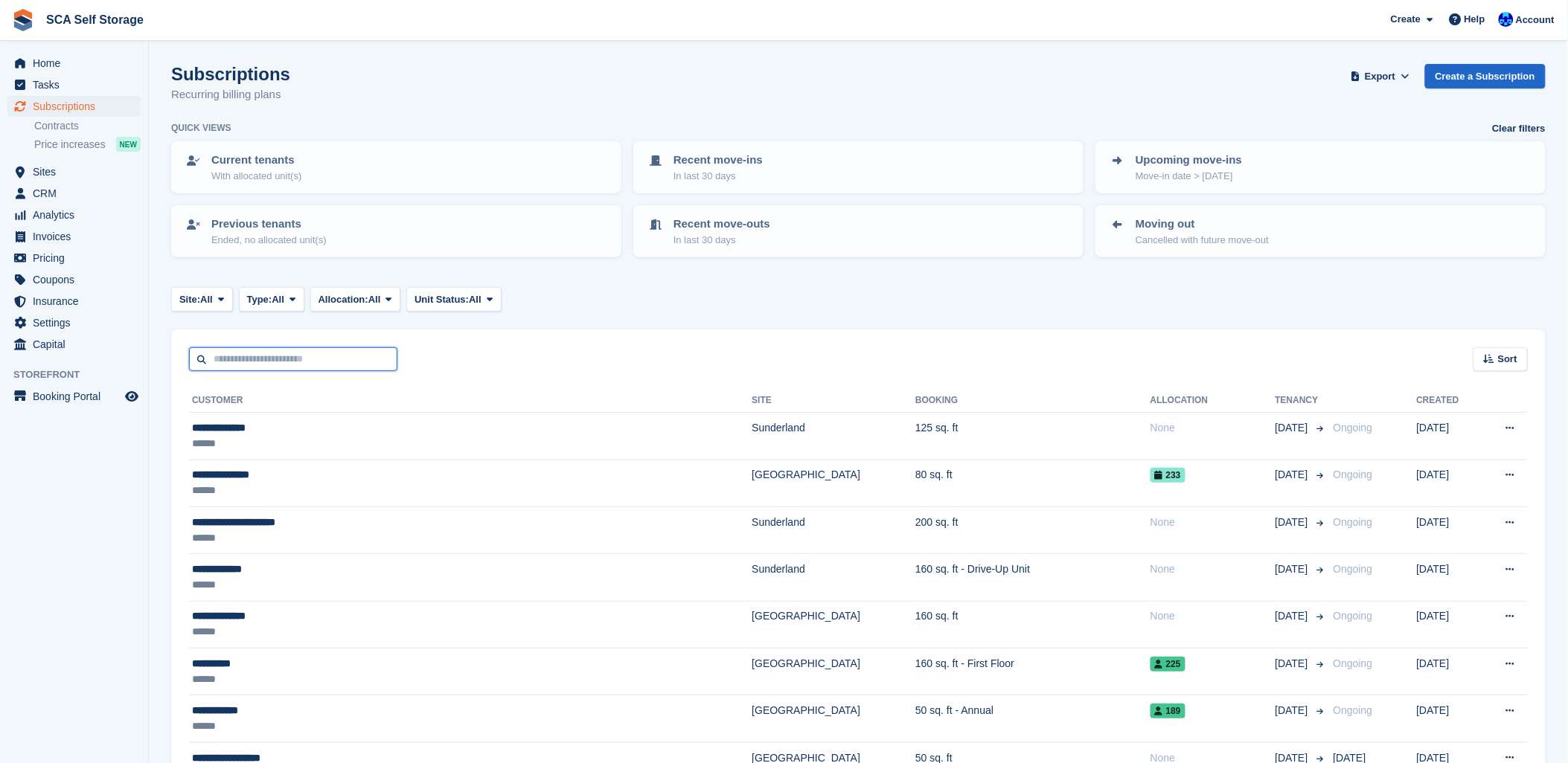
click at [294, 359] on input "text" at bounding box center [293, 360] width 209 height 25
type input "*****"
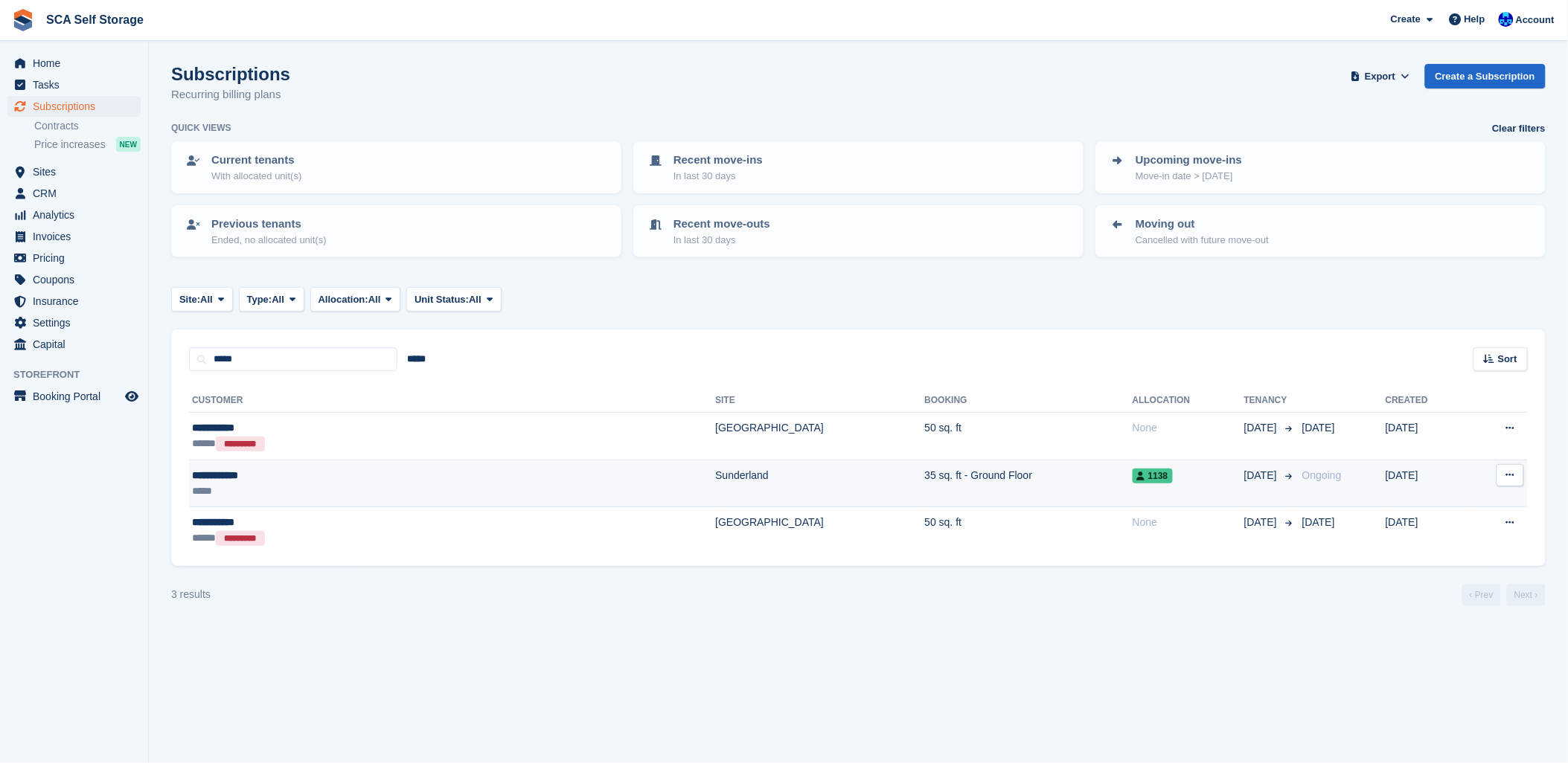
click at [362, 472] on div "**********" at bounding box center [327, 475] width 270 height 15
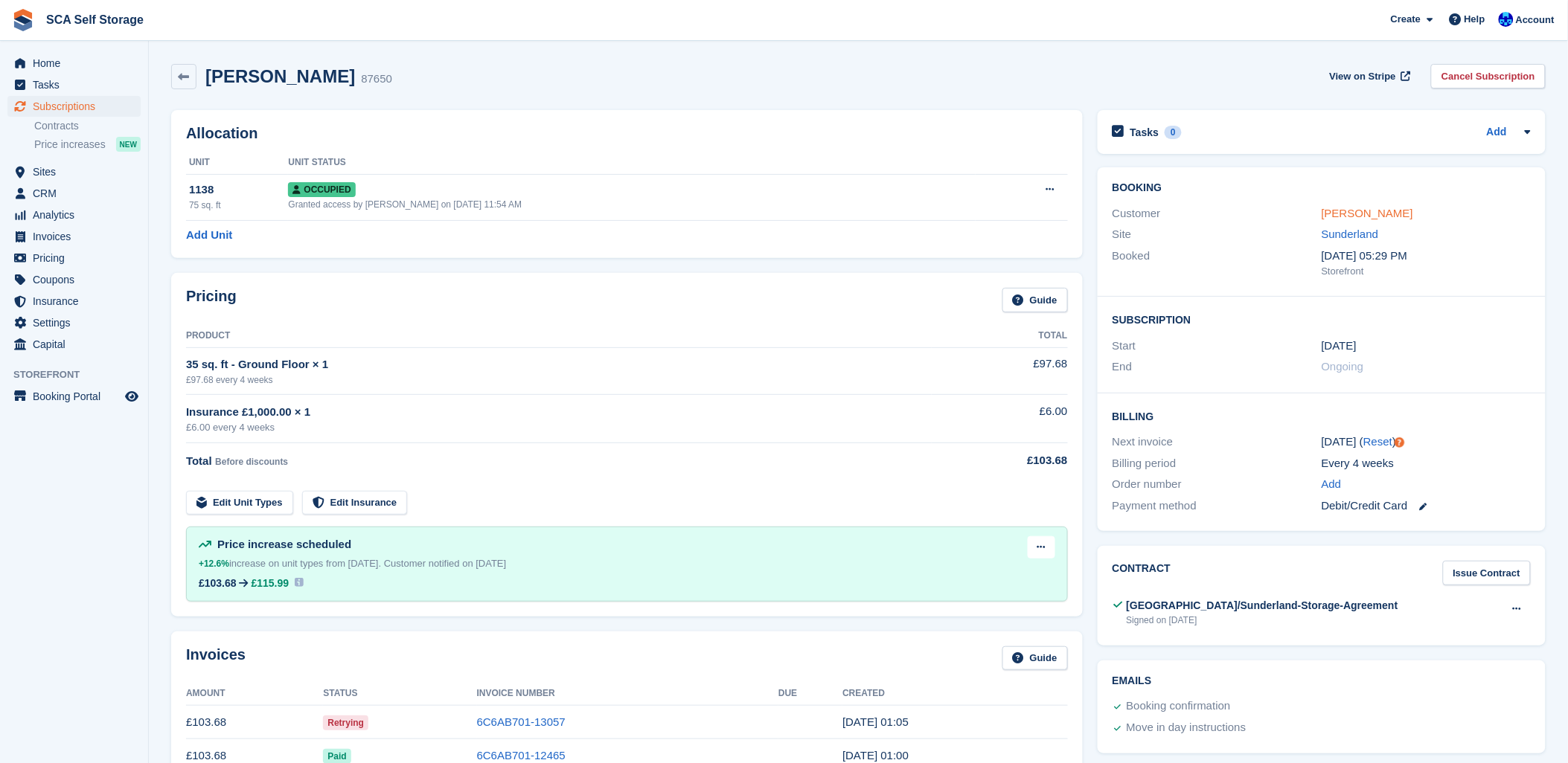
click at [1335, 211] on link "[PERSON_NAME]" at bounding box center [1368, 213] width 92 height 13
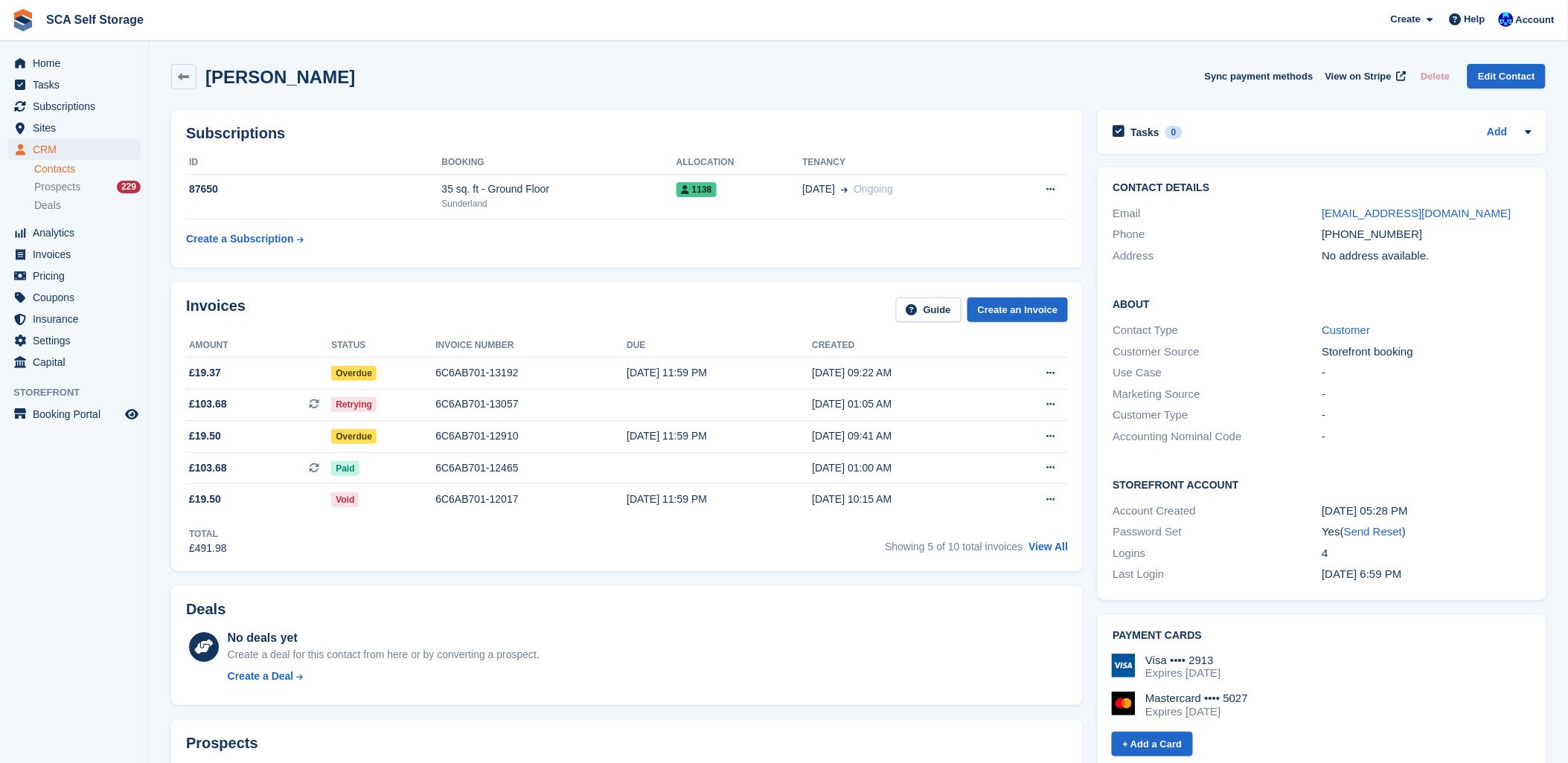
drag, startPoint x: 601, startPoint y: 619, endPoint x: 860, endPoint y: 551, distance: 267.8
click at [608, 611] on div "Deals" at bounding box center [627, 612] width 882 height 23
click at [528, 255] on div "Subscriptions ID Booking Allocation Tenancy 87650 35 sq. ft - Ground Floor Sund…" at bounding box center [627, 189] width 912 height 158
click at [348, 551] on div "Total £491.98 Showing 5 of 10 total invoices View All" at bounding box center [627, 536] width 882 height 41
click at [1352, 70] on span "View on Stripe" at bounding box center [1358, 76] width 66 height 15
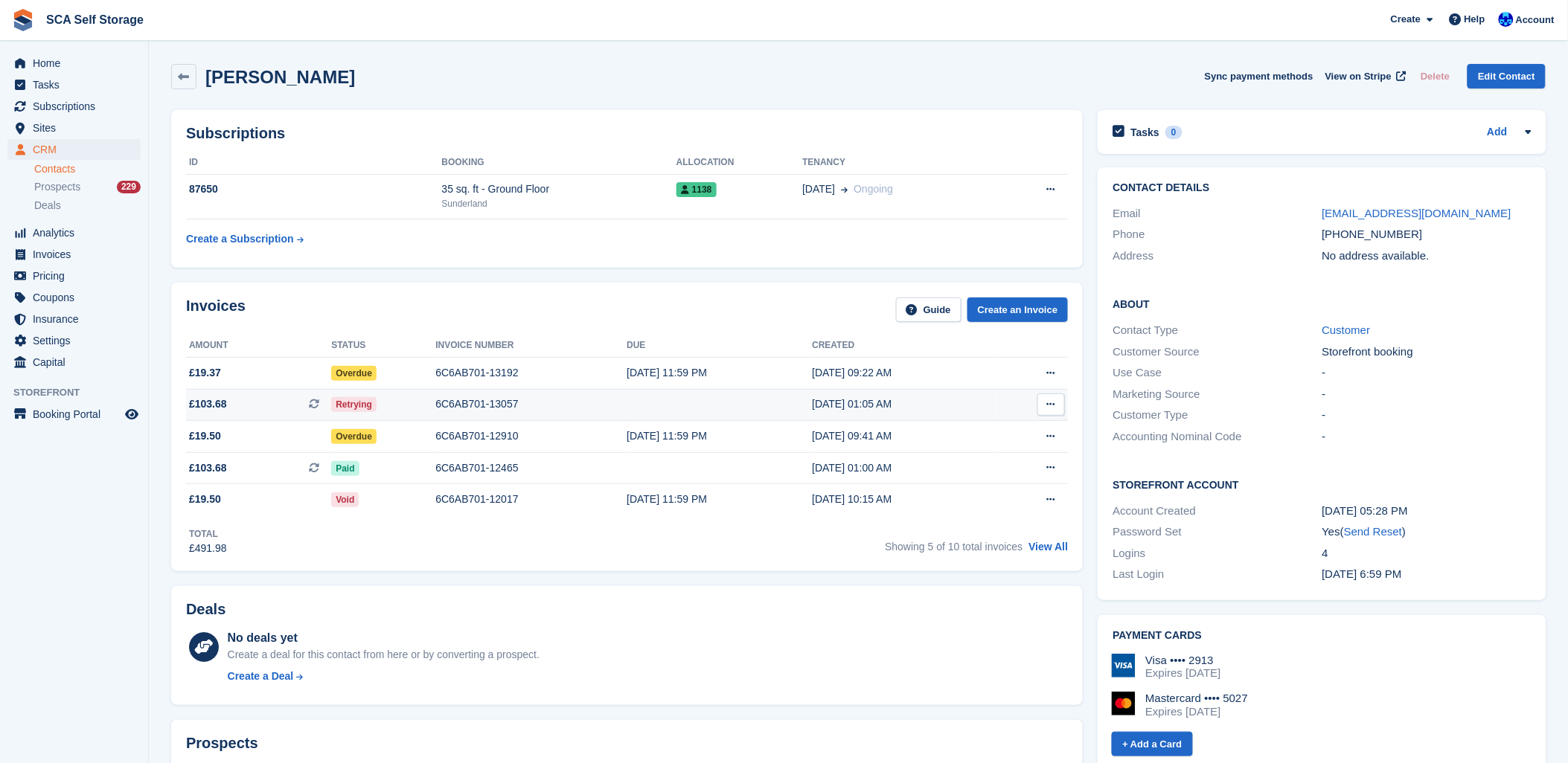
click at [487, 403] on div "6C6AB701-13057" at bounding box center [531, 404] width 191 height 15
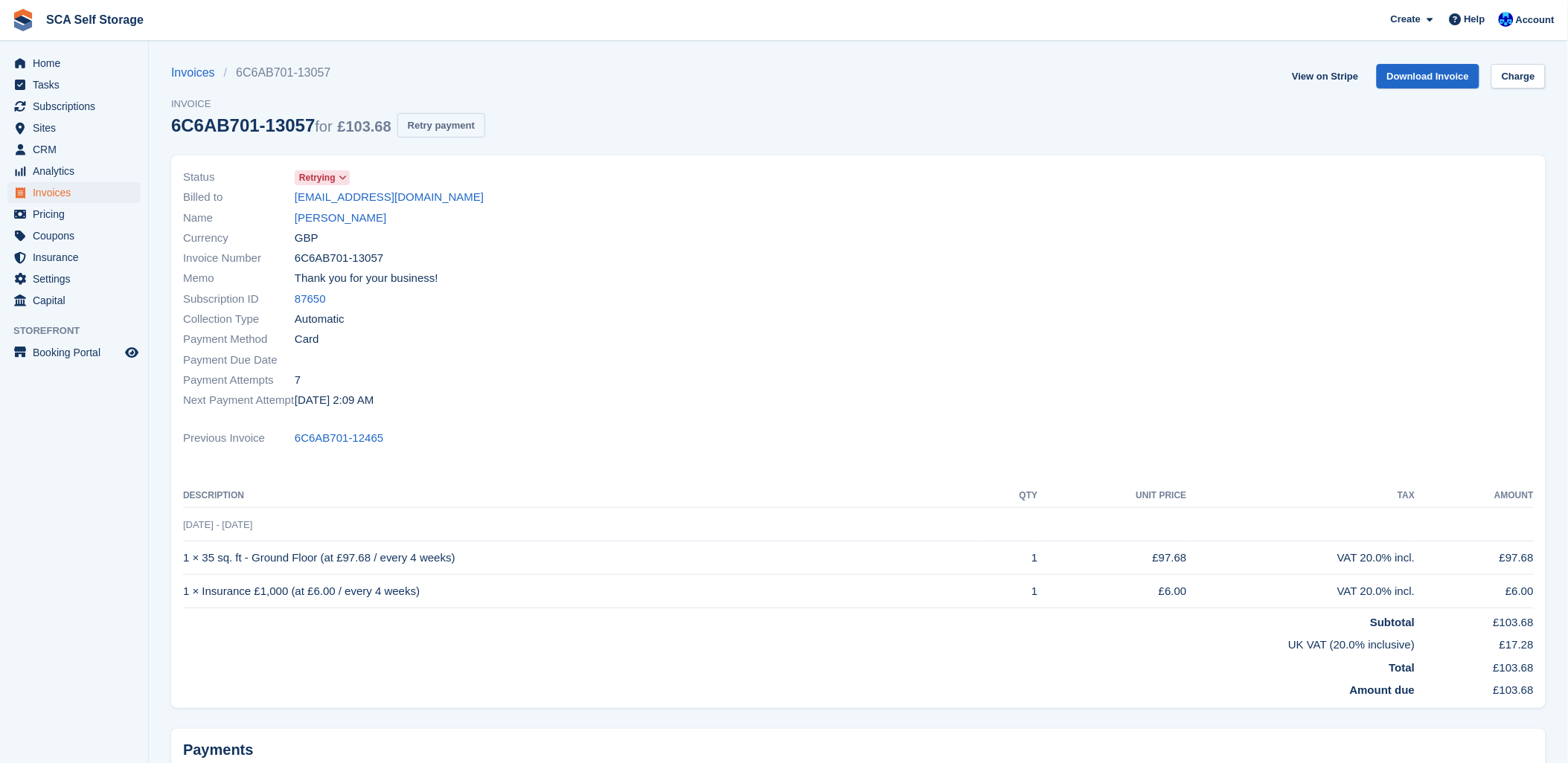
click at [436, 124] on button "Retry payment" at bounding box center [441, 125] width 88 height 25
click at [1523, 77] on link "Charge" at bounding box center [1518, 76] width 54 height 25
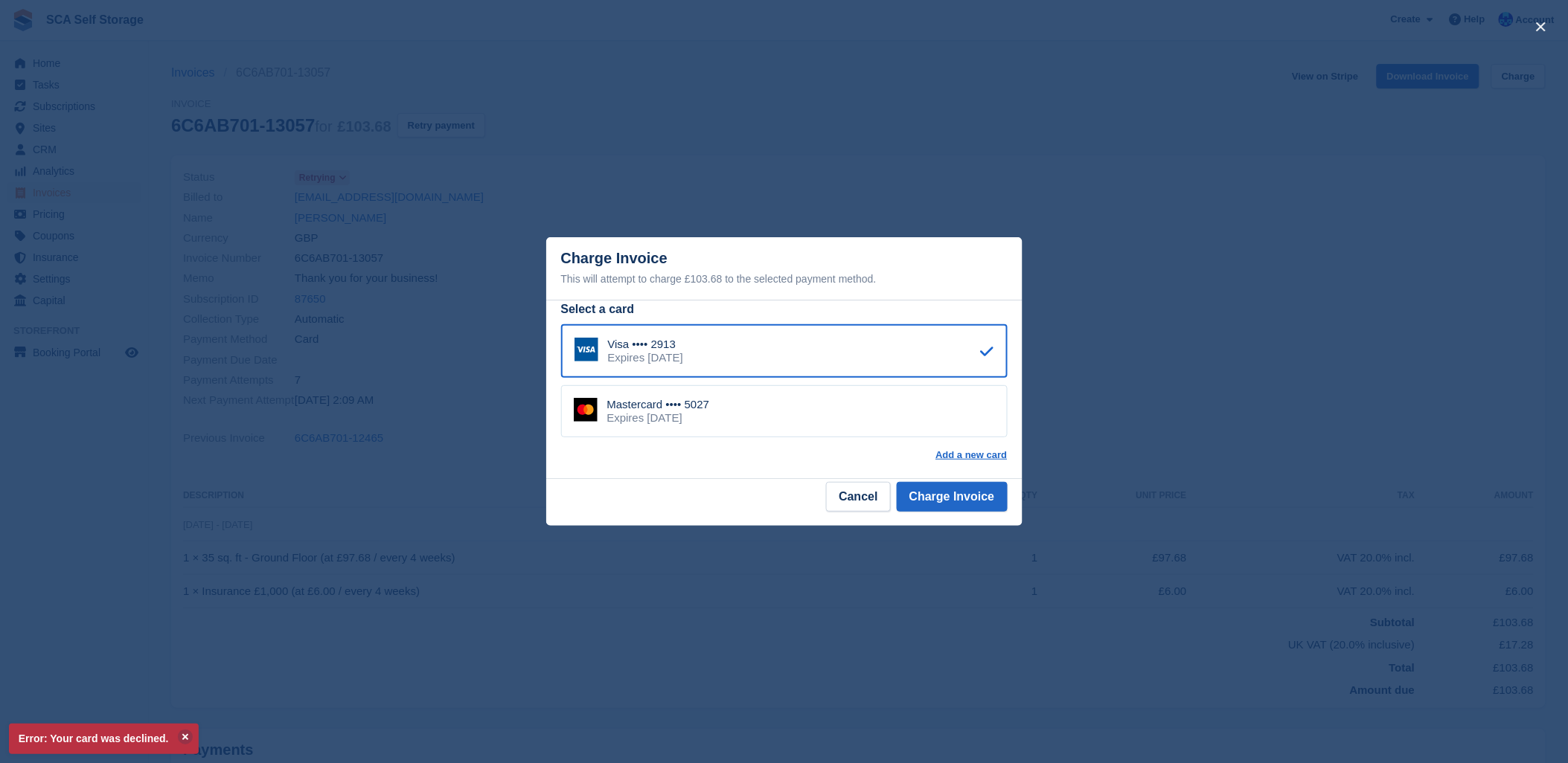
click at [831, 407] on div "Mastercard •••• 5027 Expires [DATE]" at bounding box center [785, 411] width 447 height 52
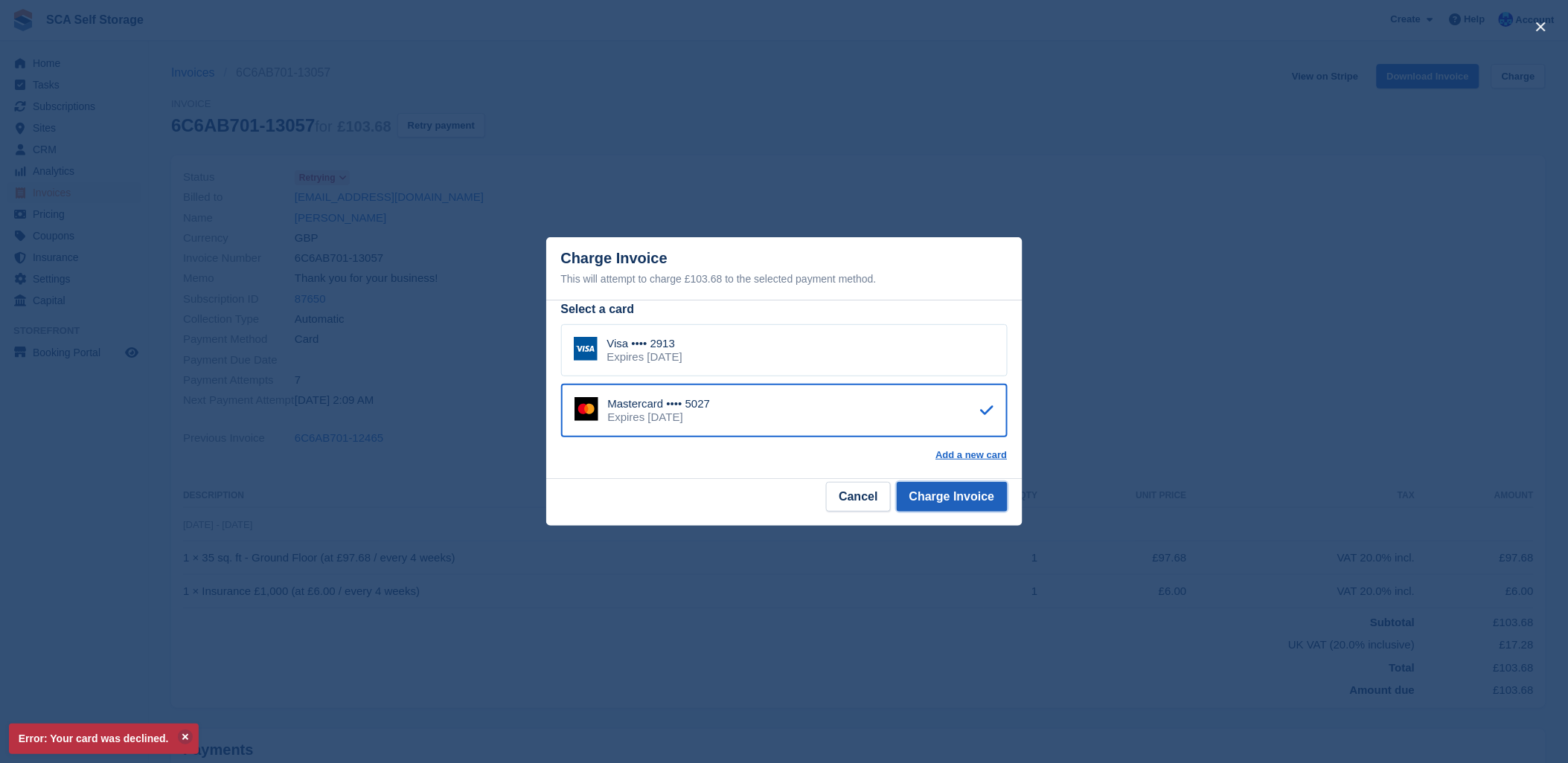
click at [976, 502] on button "Charge Invoice" at bounding box center [952, 497] width 111 height 30
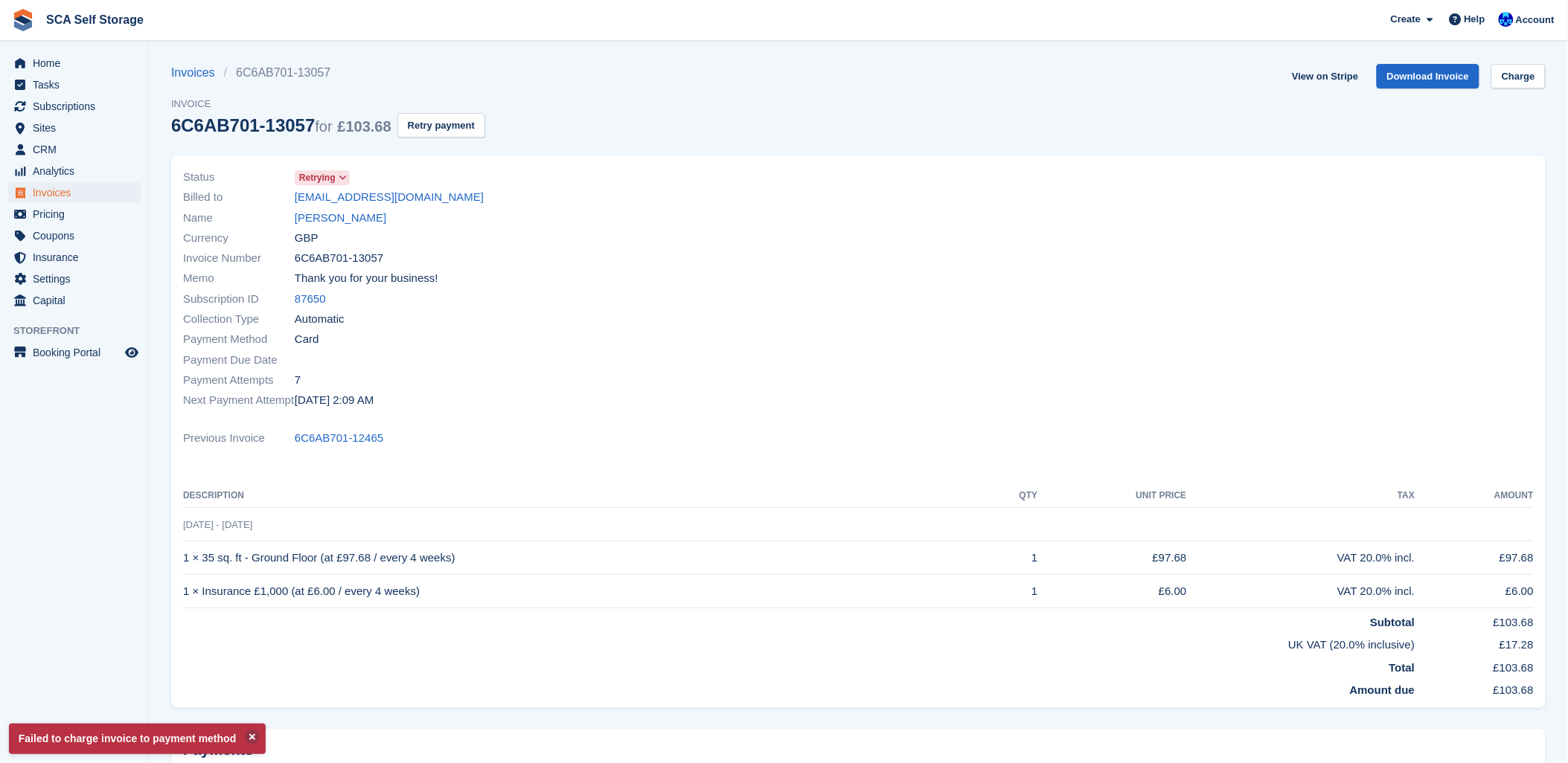
drag, startPoint x: 767, startPoint y: 405, endPoint x: 742, endPoint y: 318, distance: 90.5
click at [767, 391] on div "Next Payment Attempt [DATE] 2:09 AM" at bounding box center [516, 400] width 667 height 20
drag, startPoint x: 682, startPoint y: 191, endPoint x: 673, endPoint y: 183, distance: 12.0
click at [673, 183] on div "Status Retrying Billed to [EMAIL_ADDRESS][DOMAIN_NAME] Name [PERSON_NAME] Curre…" at bounding box center [516, 289] width 684 height 261
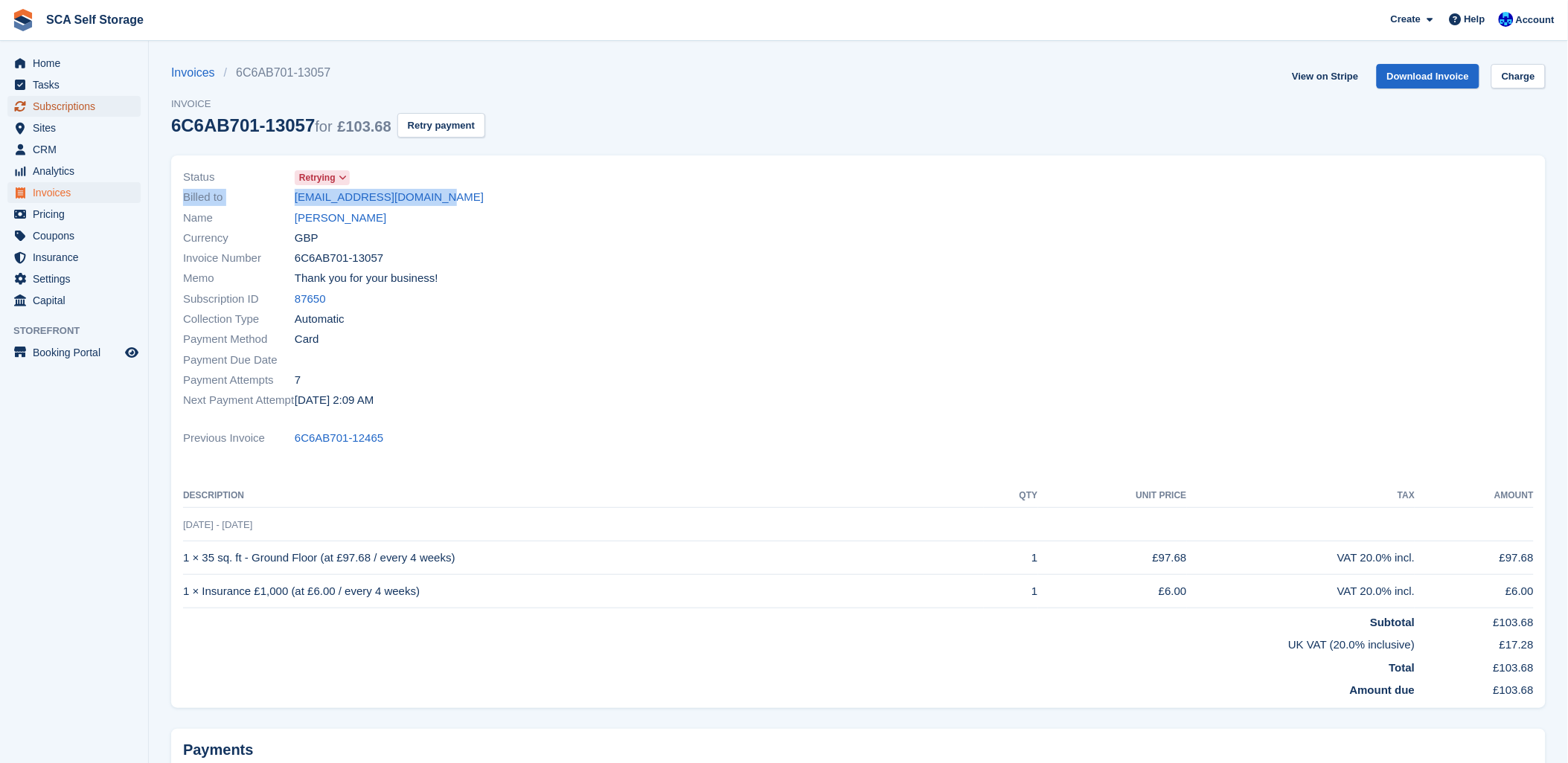
click at [84, 99] on span "Subscriptions" at bounding box center [77, 106] width 89 height 21
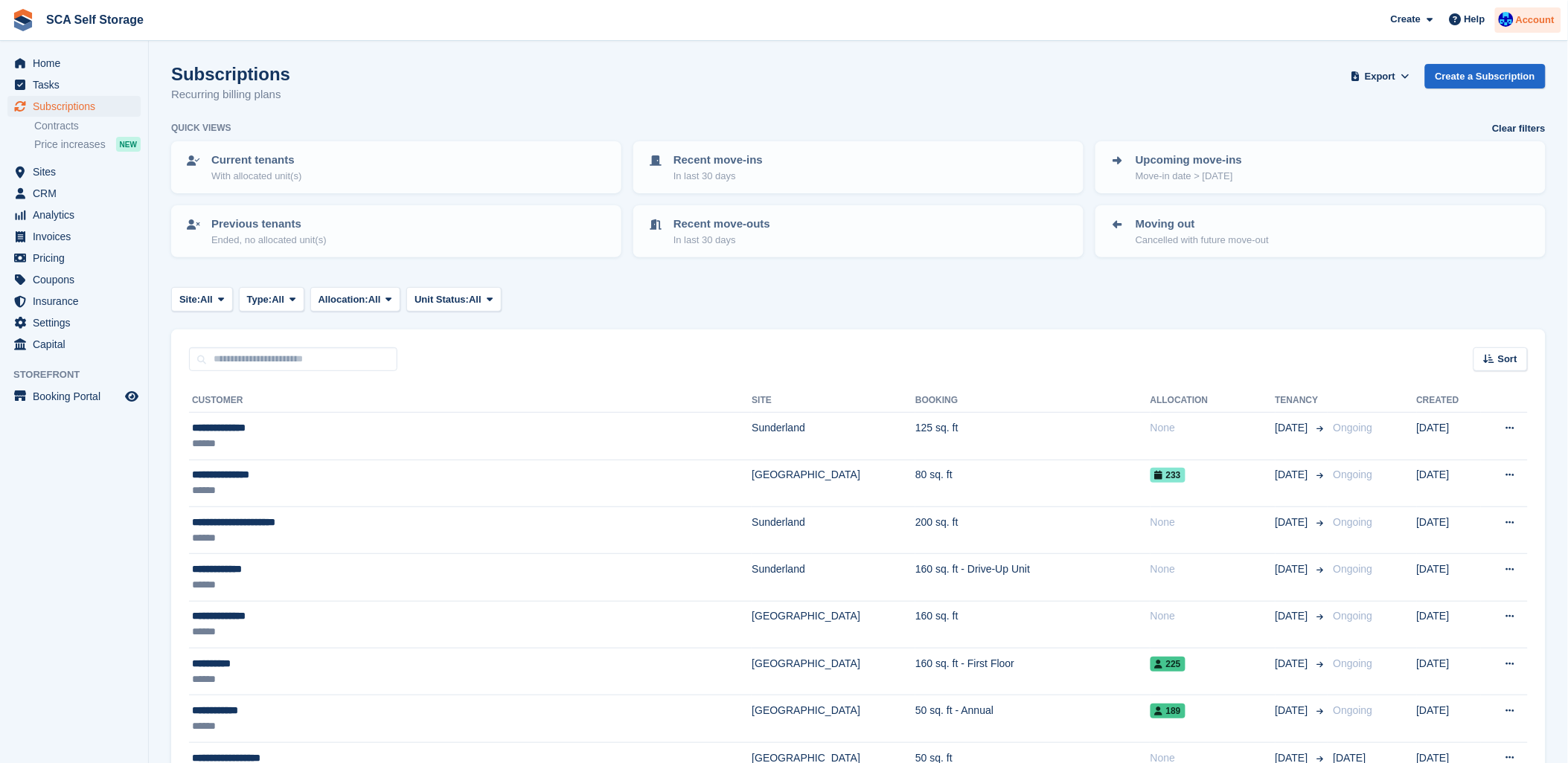
click at [1504, 30] on div at bounding box center [1506, 21] width 15 height 20
click at [1430, 149] on div "Logout" at bounding box center [1418, 148] width 35 height 15
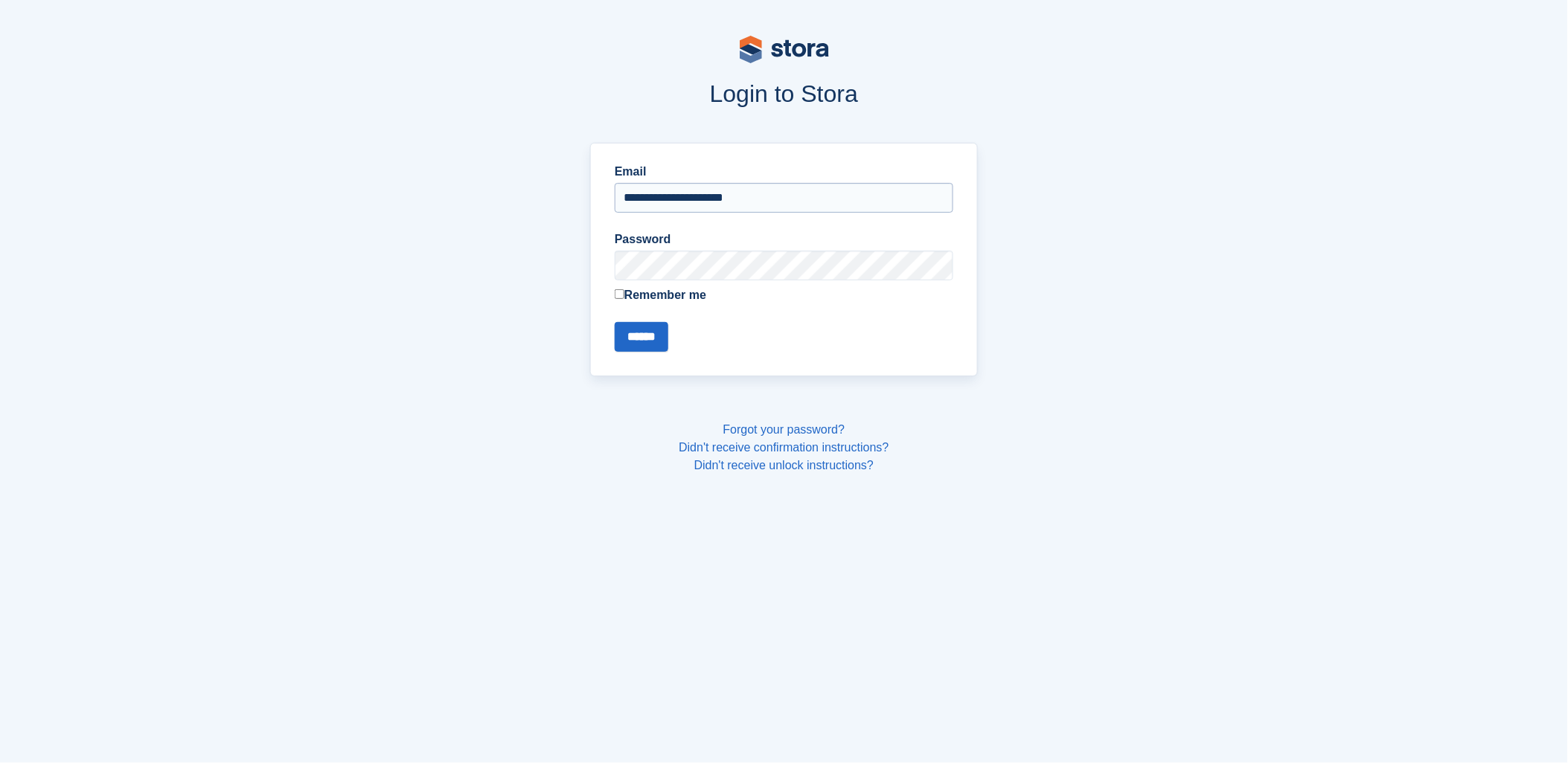
click at [657, 187] on input "**********" at bounding box center [784, 197] width 338 height 30
drag, startPoint x: 703, startPoint y: 161, endPoint x: 701, endPoint y: 172, distance: 11.2
click at [702, 170] on label "Email" at bounding box center [784, 172] width 338 height 18
click at [702, 183] on input "**********" at bounding box center [784, 197] width 338 height 30
click at [695, 198] on input "**********" at bounding box center [784, 197] width 338 height 30
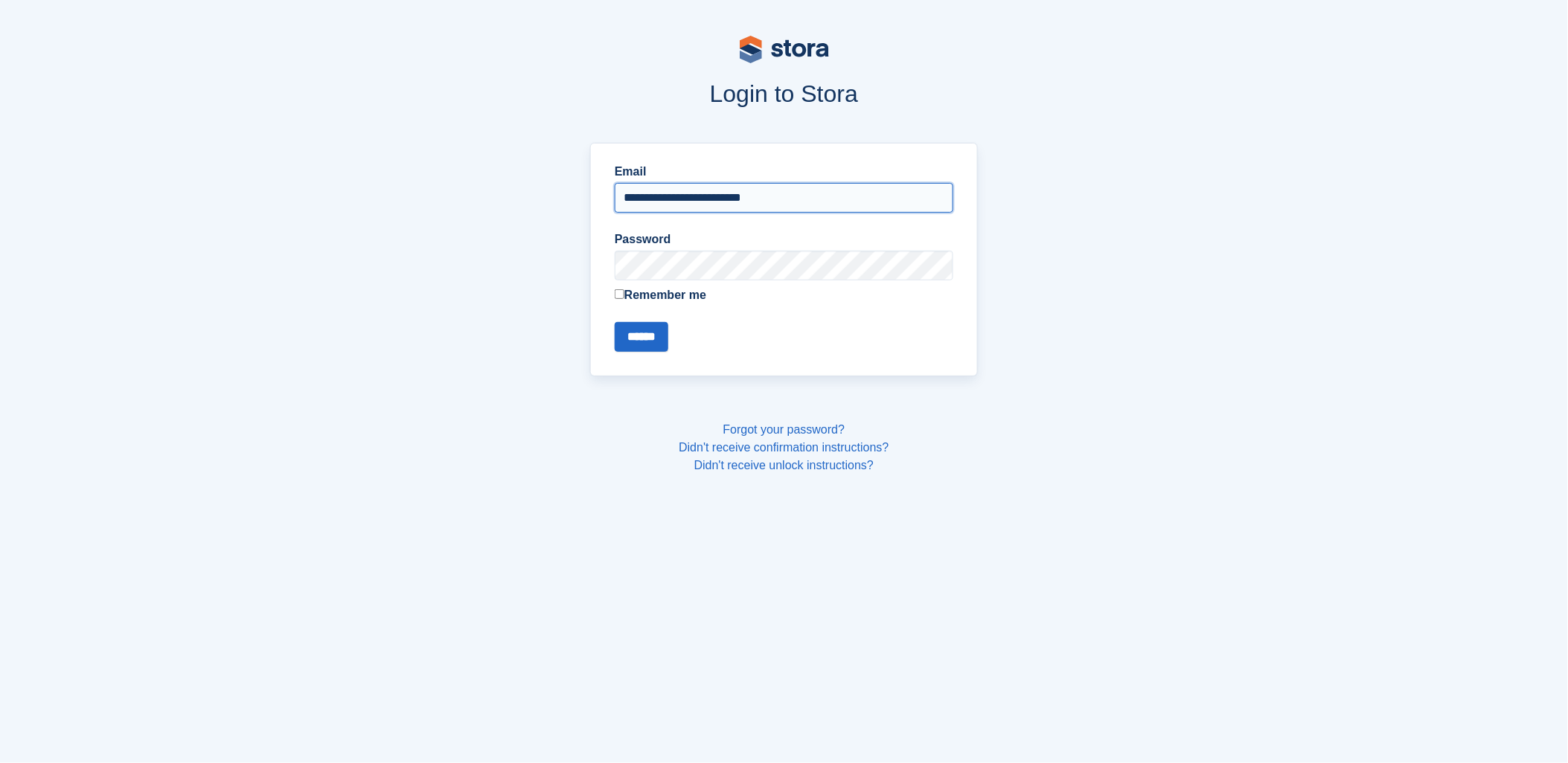
type input "**********"
click at [636, 340] on input "******" at bounding box center [641, 336] width 53 height 30
